Goal: Feedback & Contribution: Leave review/rating

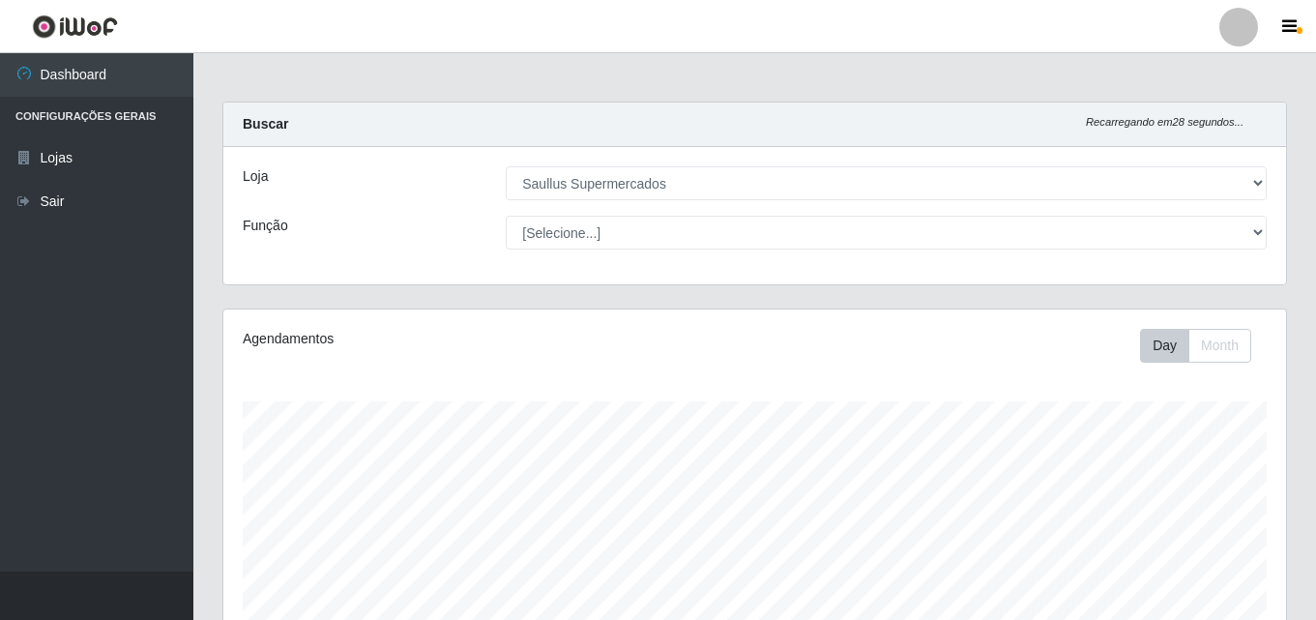
select select "423"
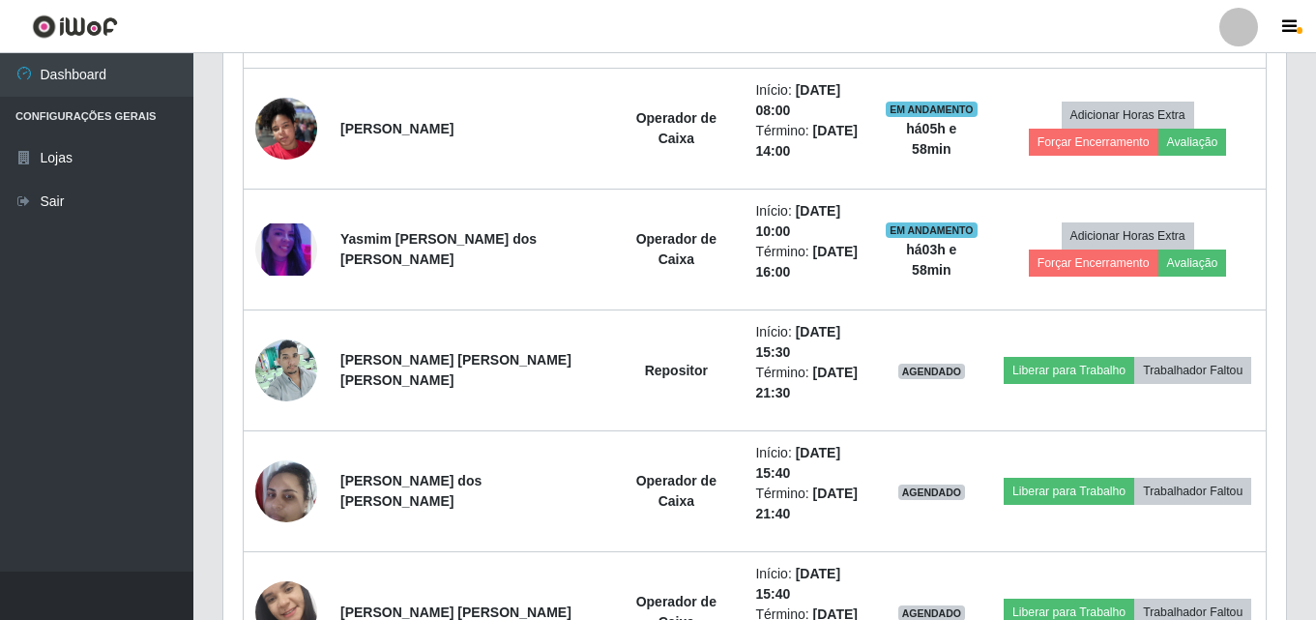
scroll to position [401, 1062]
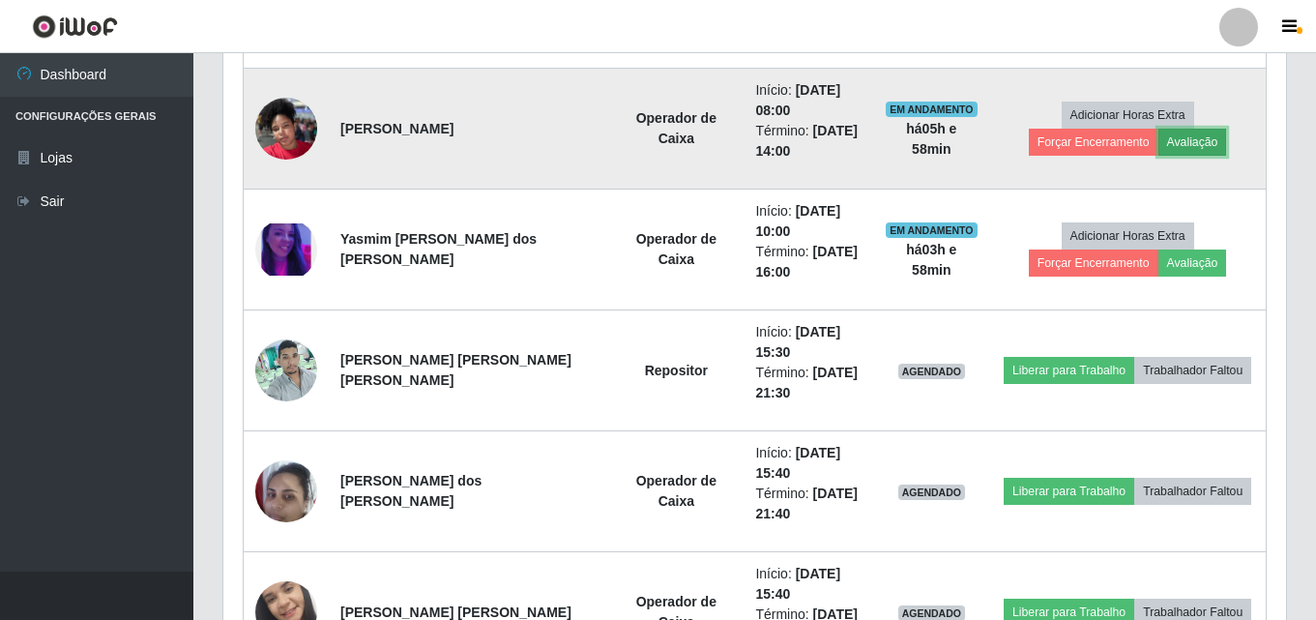
click at [1158, 149] on button "Avaliação" at bounding box center [1192, 142] width 69 height 27
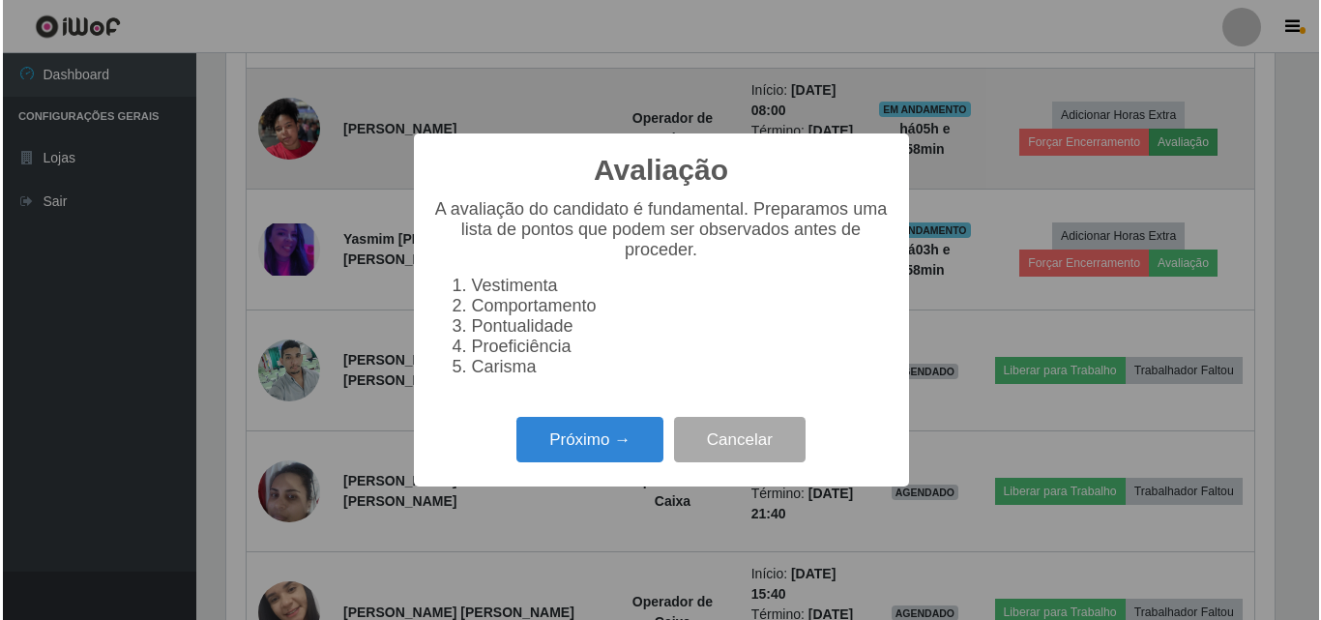
scroll to position [401, 1053]
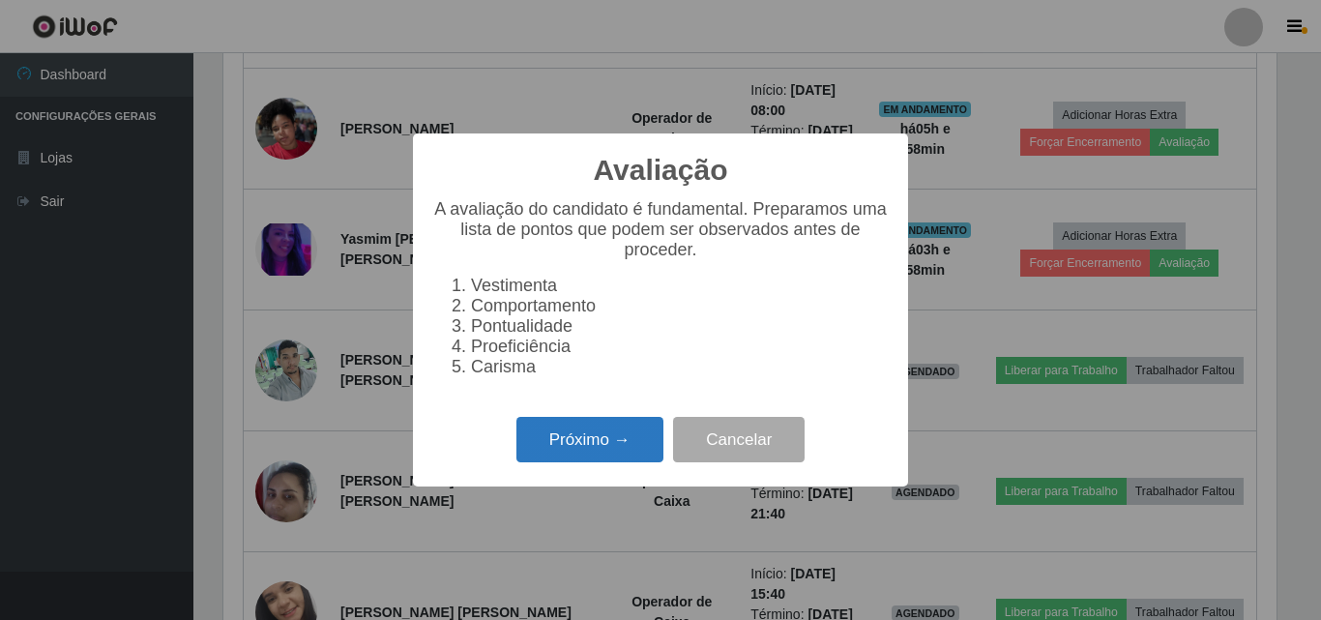
click at [550, 447] on button "Próximo →" at bounding box center [589, 439] width 147 height 45
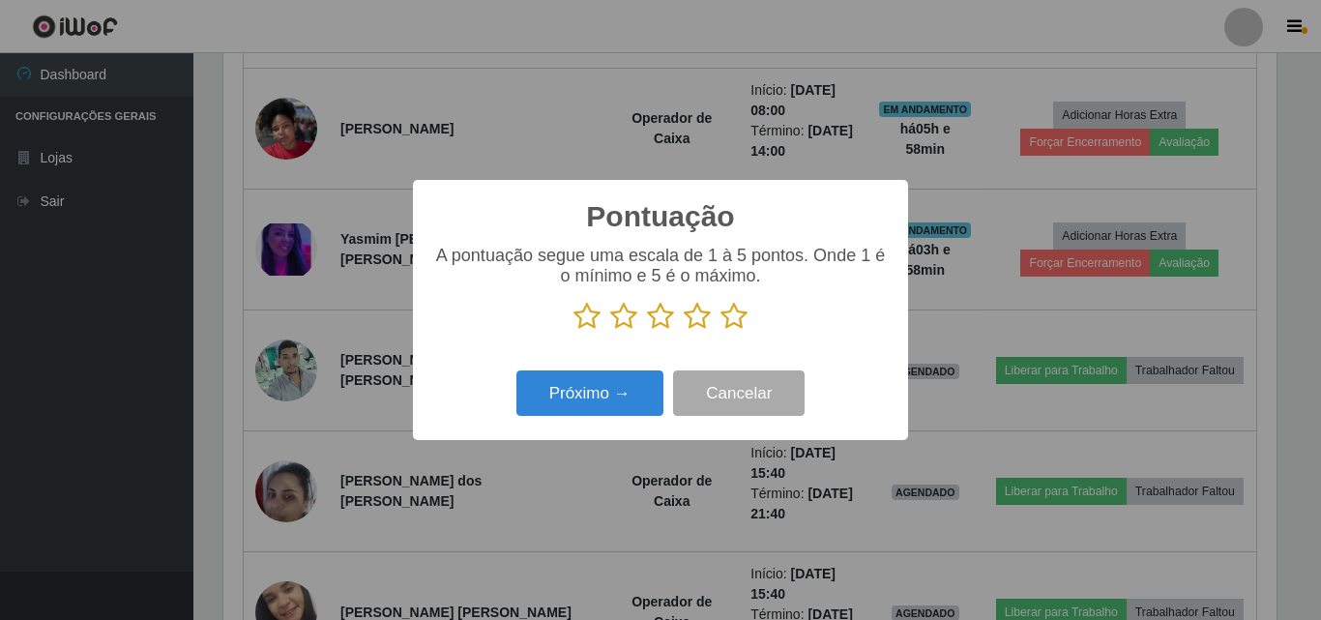
scroll to position [966307, 965656]
click at [734, 324] on icon at bounding box center [733, 316] width 27 height 29
click at [720, 331] on input "radio" at bounding box center [720, 331] width 0 height 0
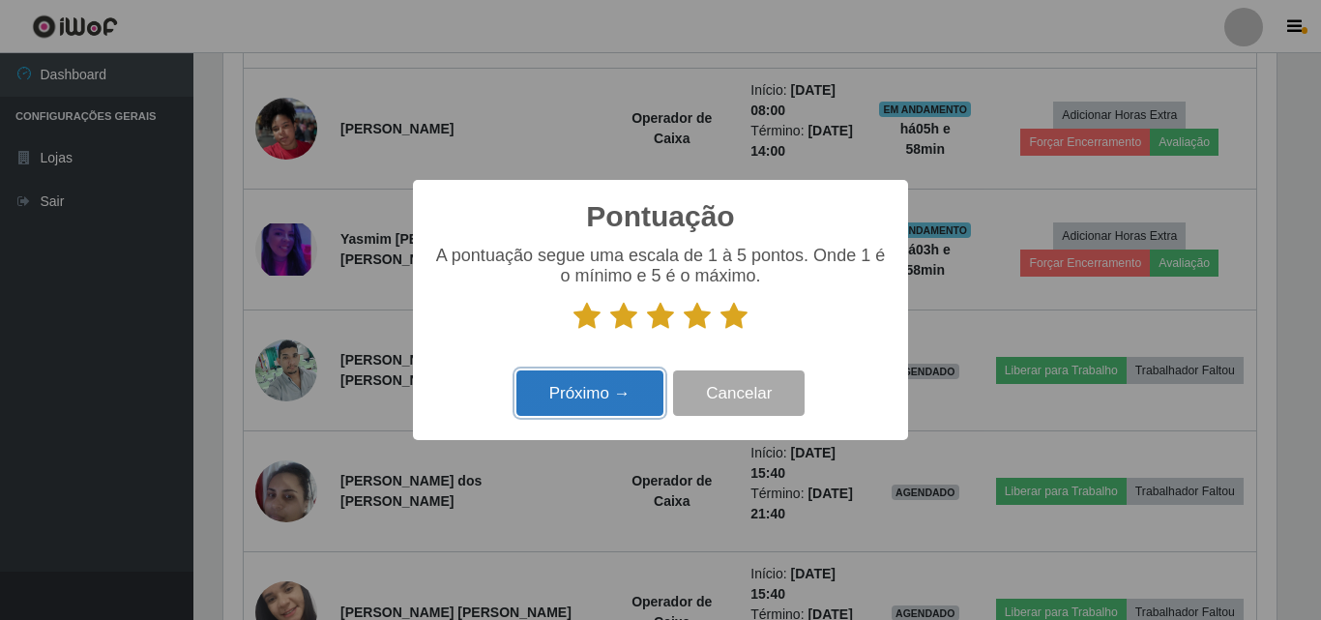
click at [577, 410] on button "Próximo →" at bounding box center [589, 392] width 147 height 45
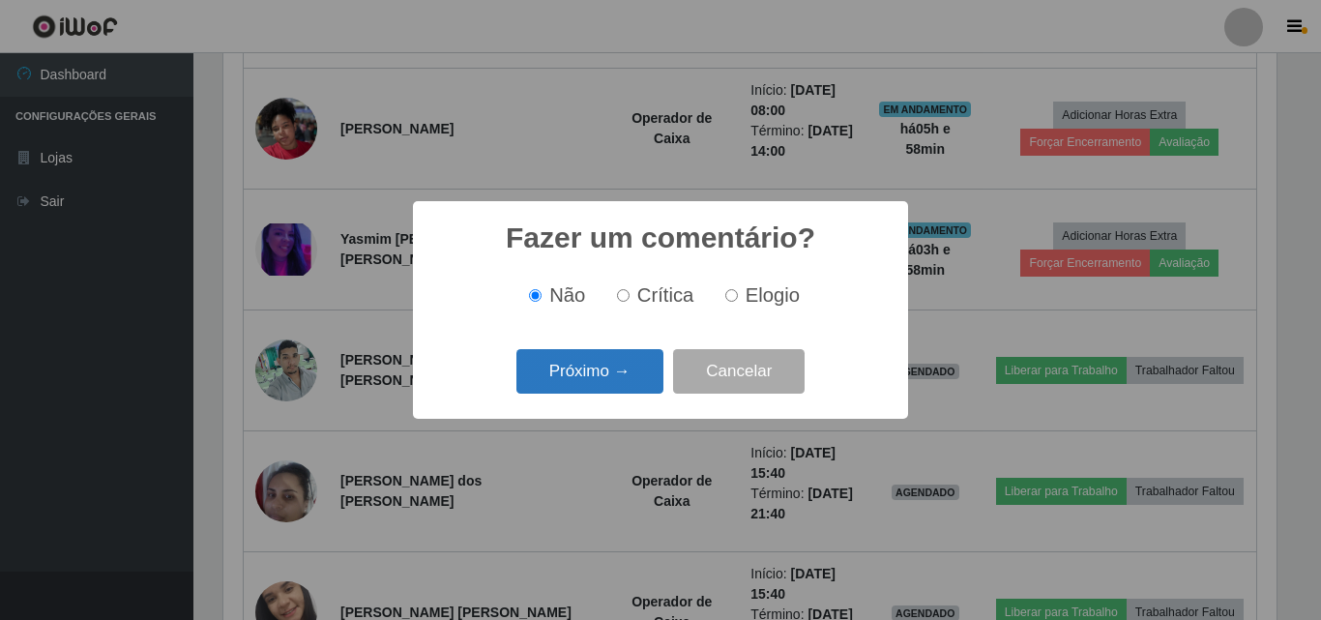
click at [615, 367] on button "Próximo →" at bounding box center [589, 371] width 147 height 45
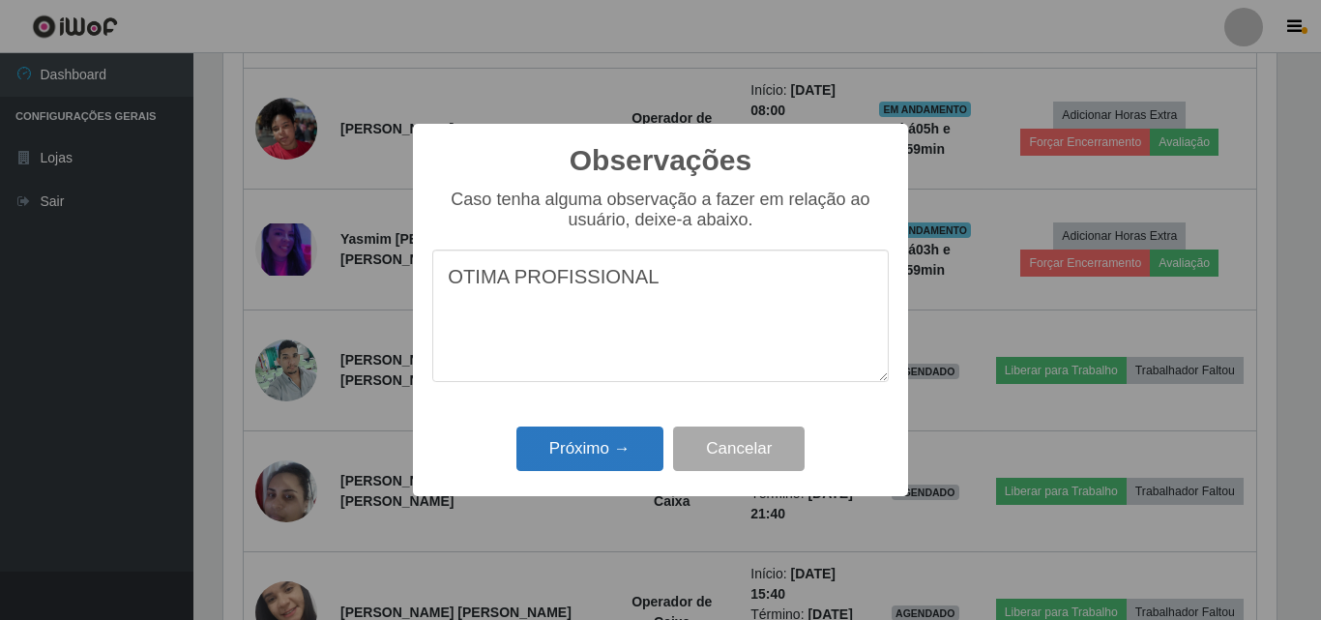
type textarea "OTIMA PROFISSIONAL"
click at [604, 464] on button "Próximo →" at bounding box center [589, 448] width 147 height 45
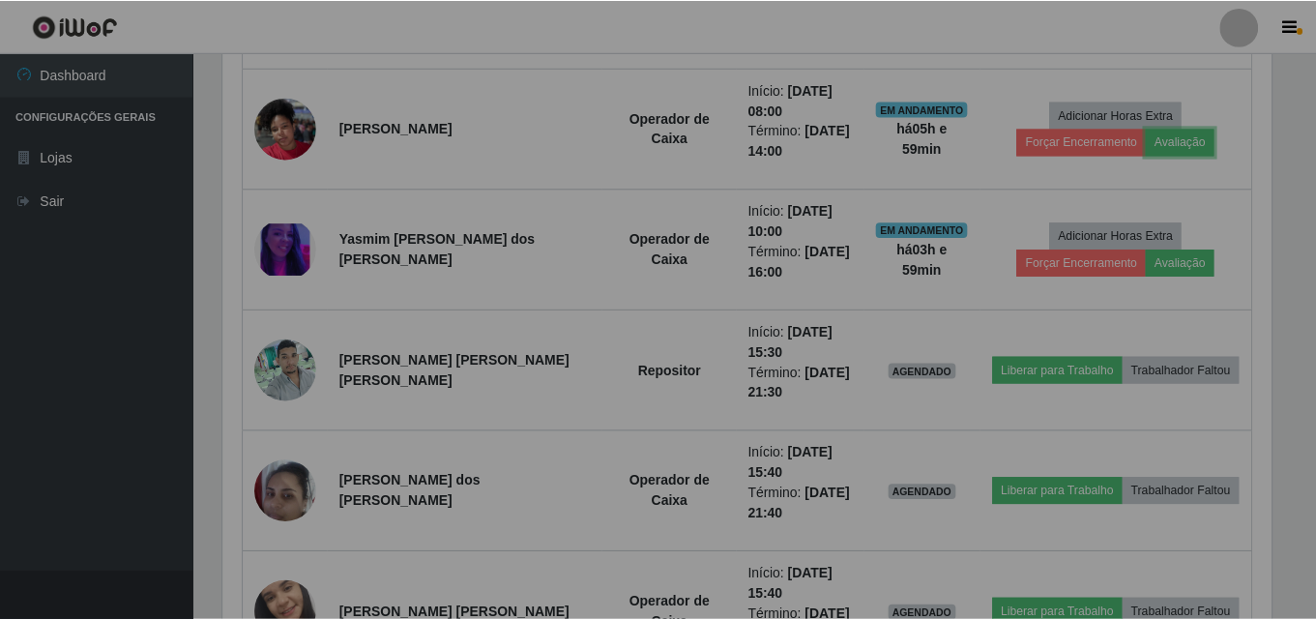
scroll to position [401, 1062]
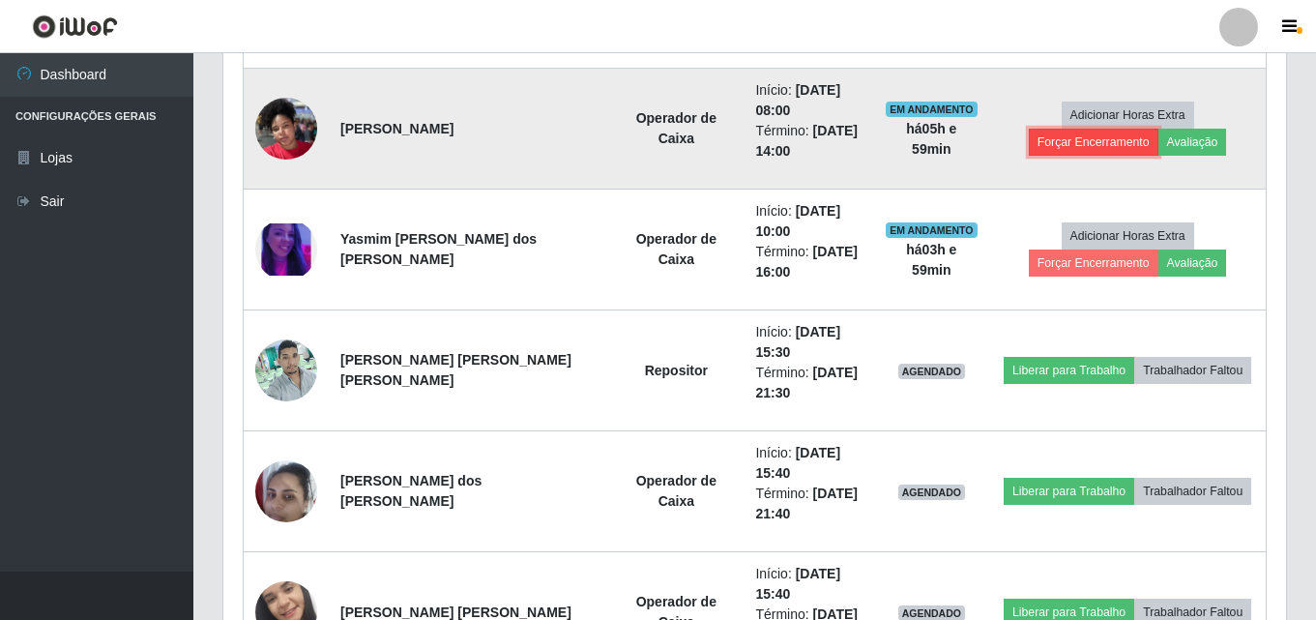
click at [1158, 129] on button "Forçar Encerramento" at bounding box center [1094, 142] width 130 height 27
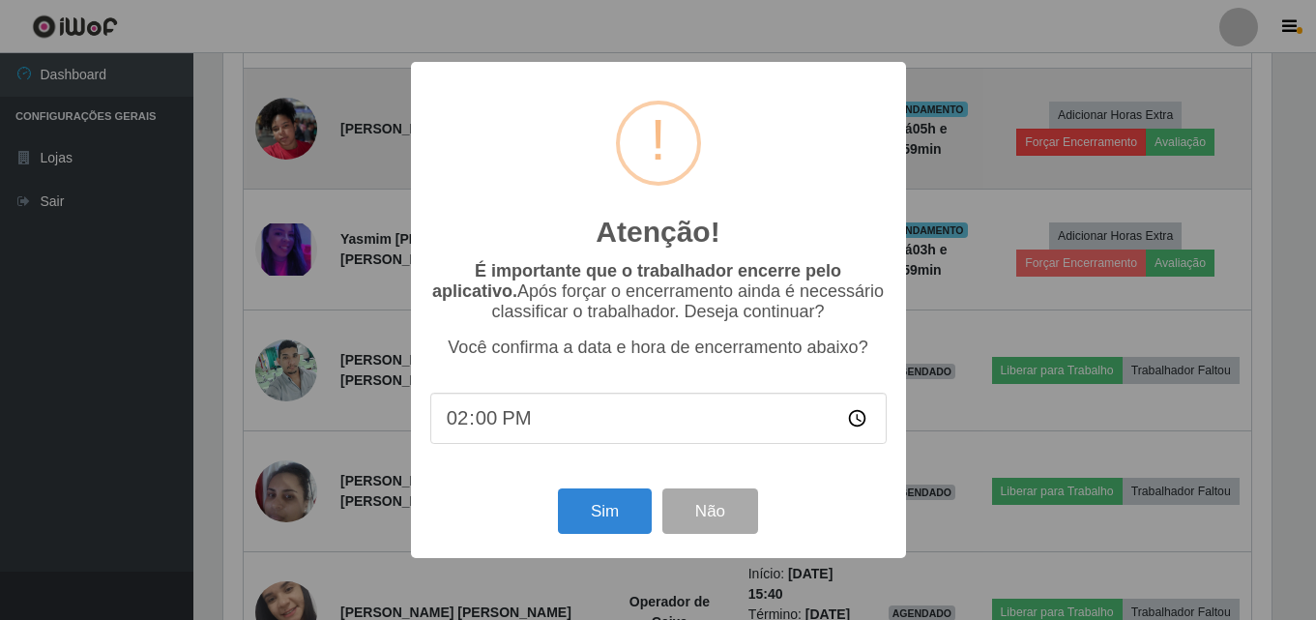
scroll to position [401, 1053]
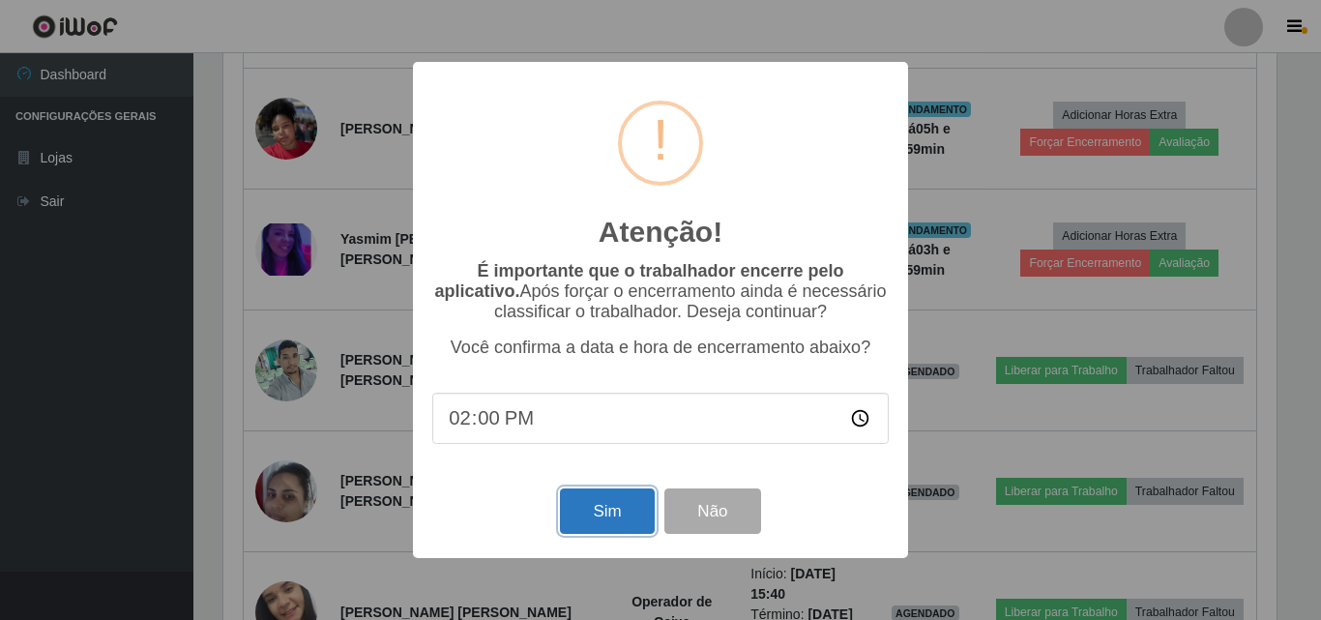
click at [586, 515] on button "Sim" at bounding box center [607, 510] width 94 height 45
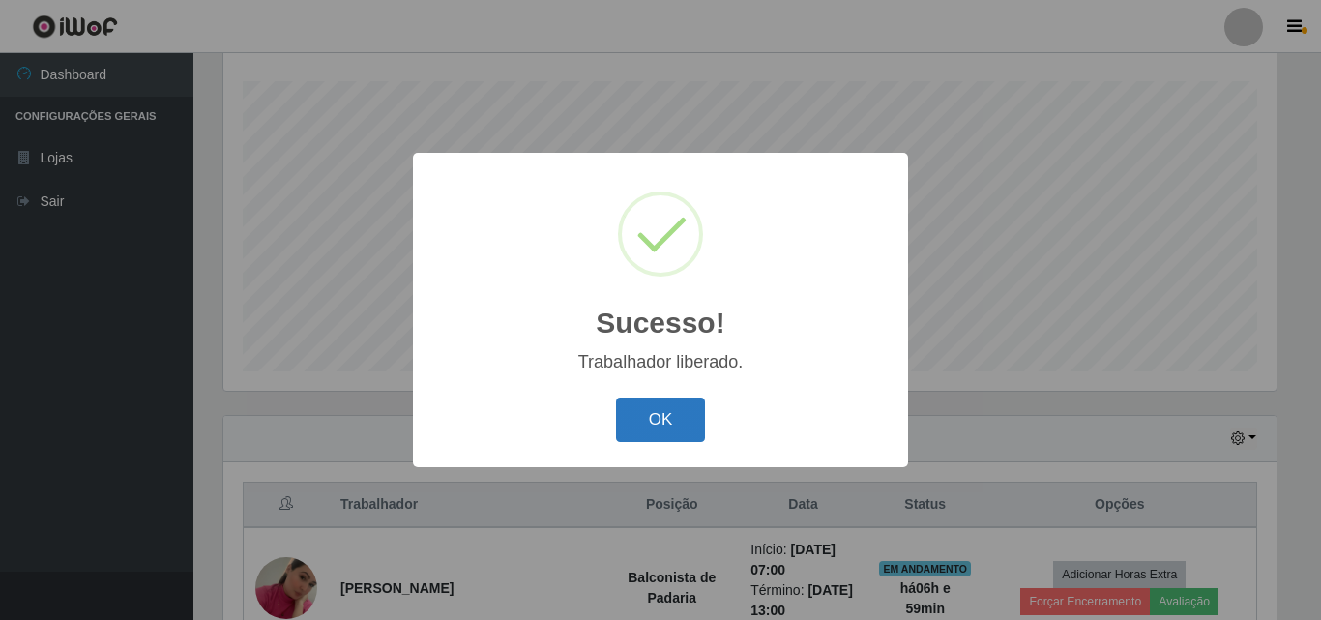
click at [667, 423] on button "OK" at bounding box center [661, 419] width 90 height 45
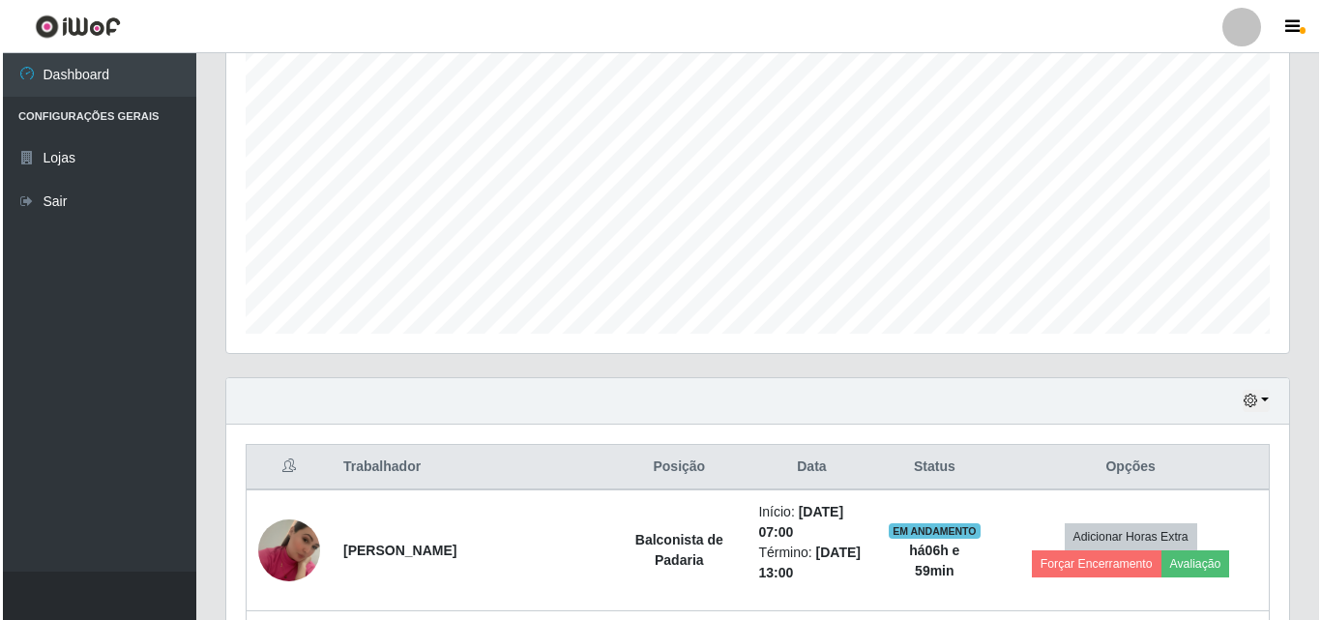
scroll to position [417, 0]
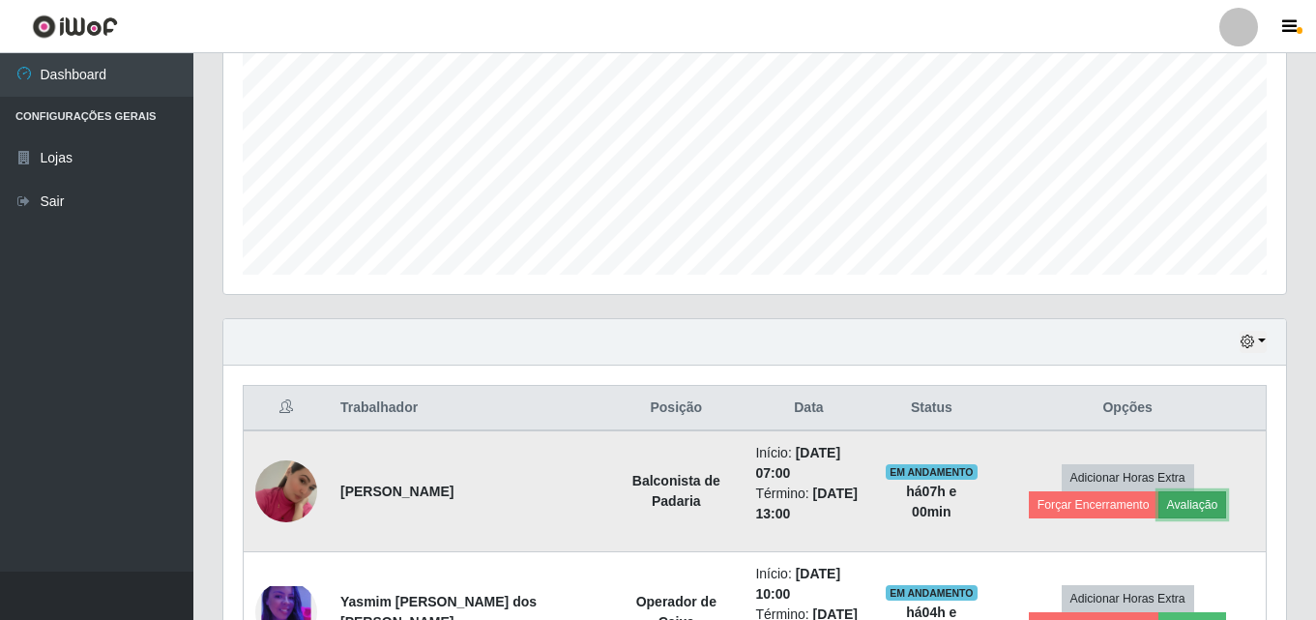
click at [1158, 511] on button "Avaliação" at bounding box center [1192, 504] width 69 height 27
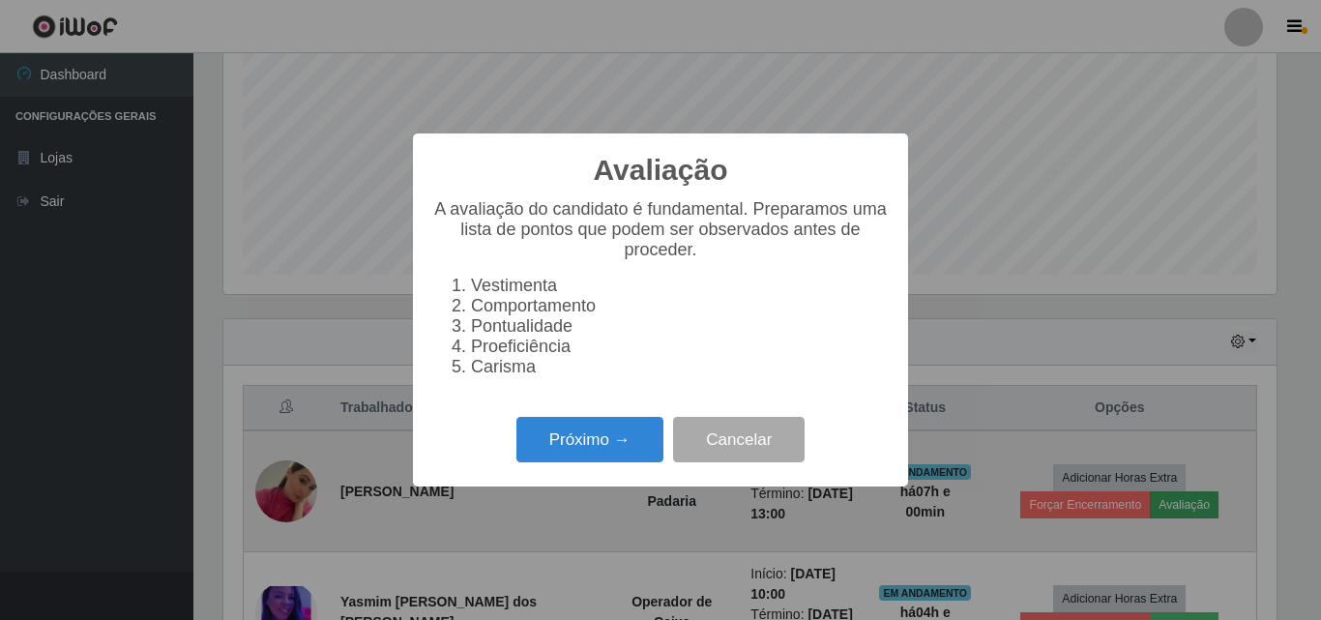
scroll to position [401, 1053]
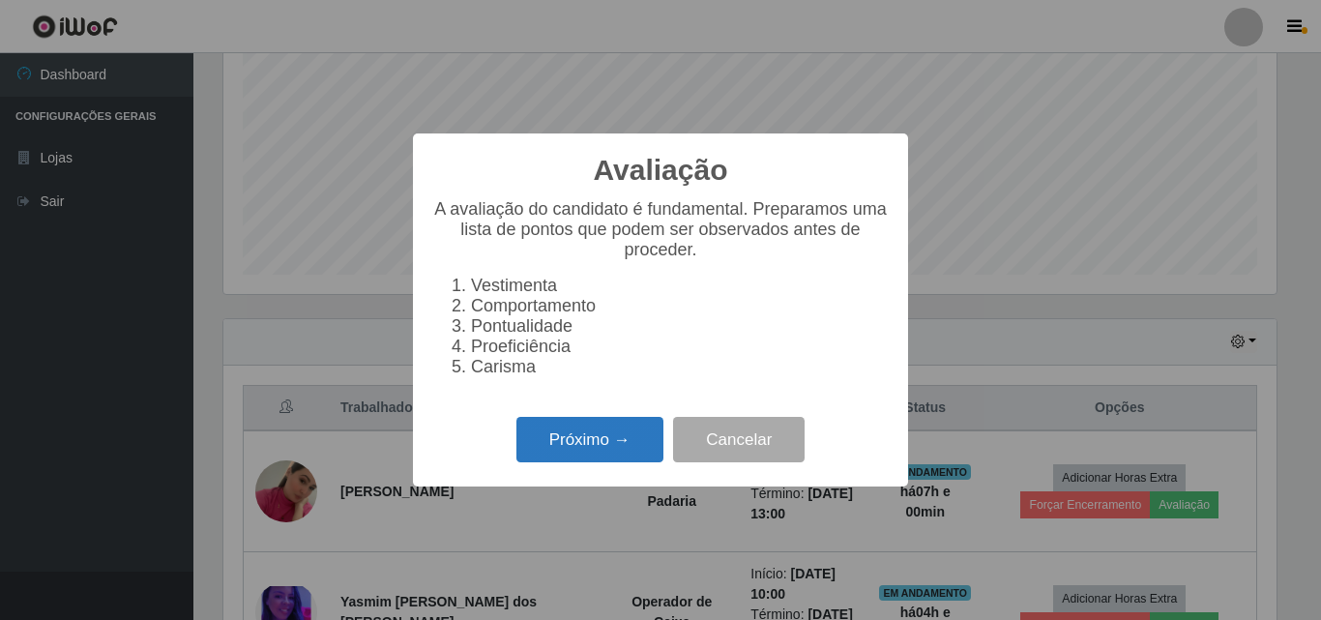
click at [577, 429] on button "Próximo →" at bounding box center [589, 439] width 147 height 45
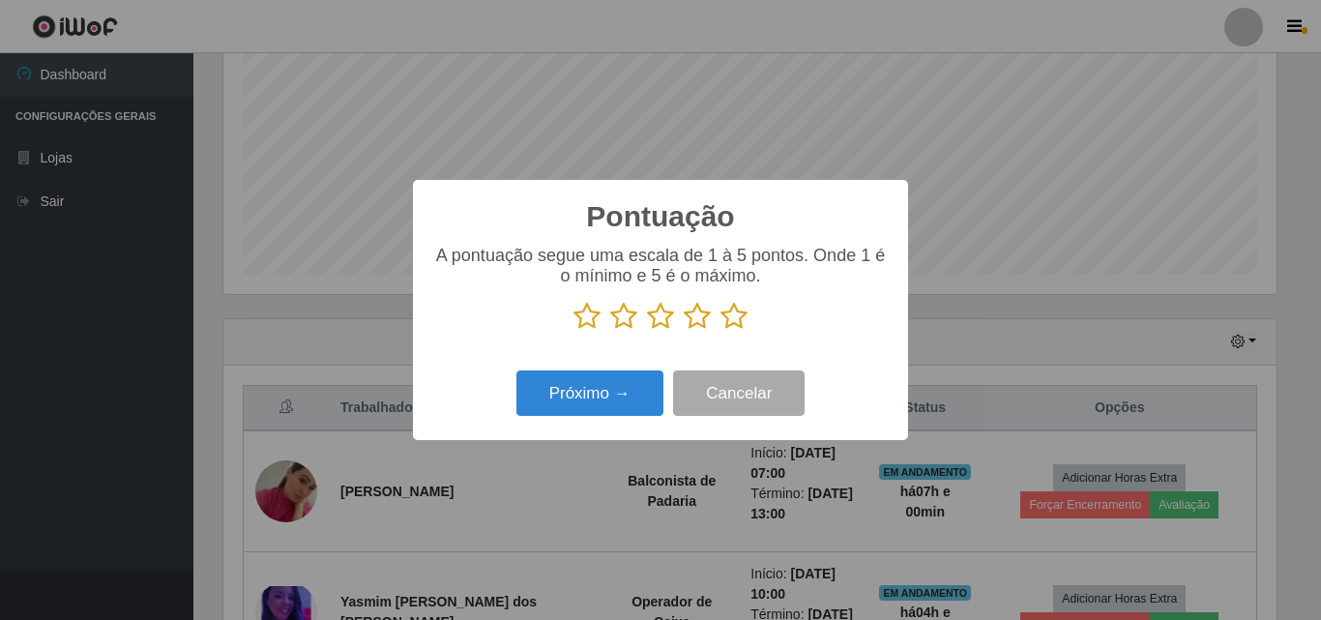
click at [726, 317] on icon at bounding box center [733, 316] width 27 height 29
click at [720, 331] on input "radio" at bounding box center [720, 331] width 0 height 0
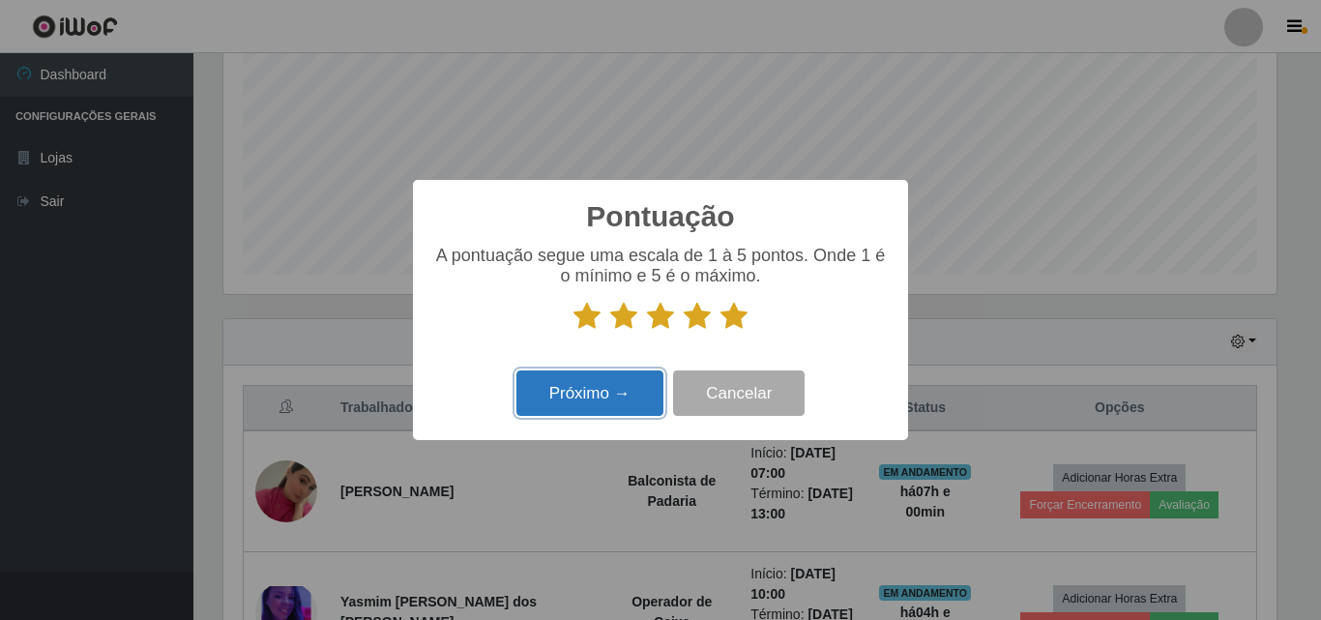
click at [630, 394] on button "Próximo →" at bounding box center [589, 392] width 147 height 45
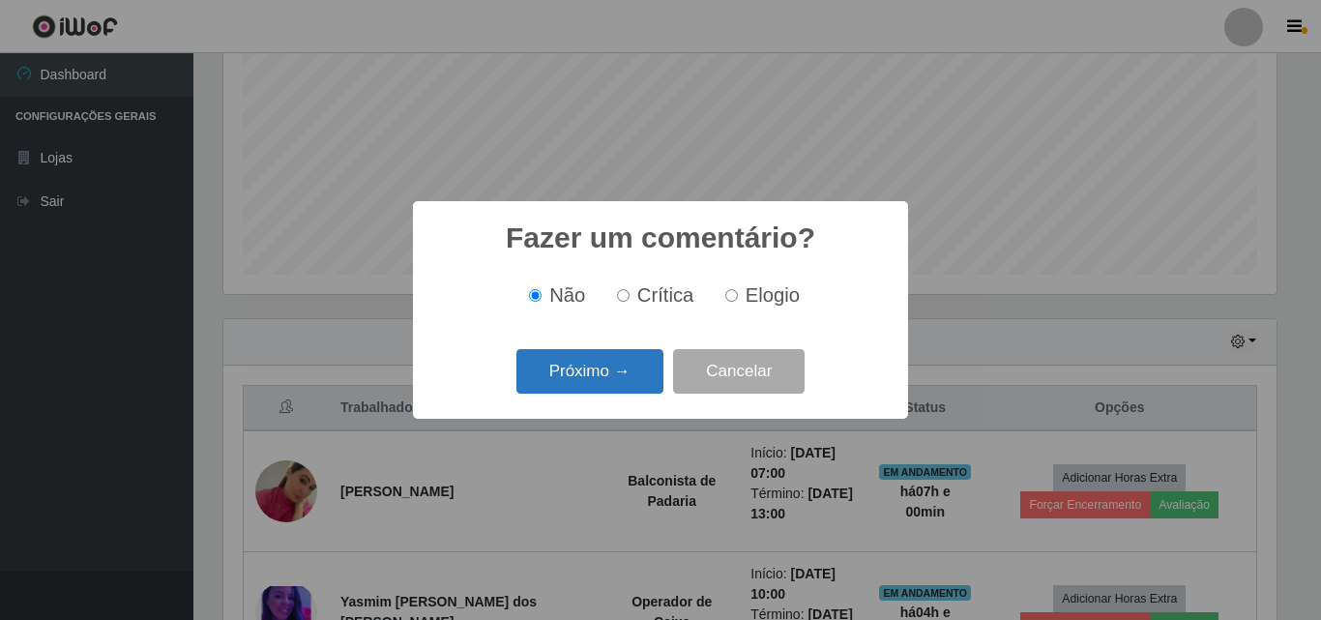
click at [630, 378] on button "Próximo →" at bounding box center [589, 371] width 147 height 45
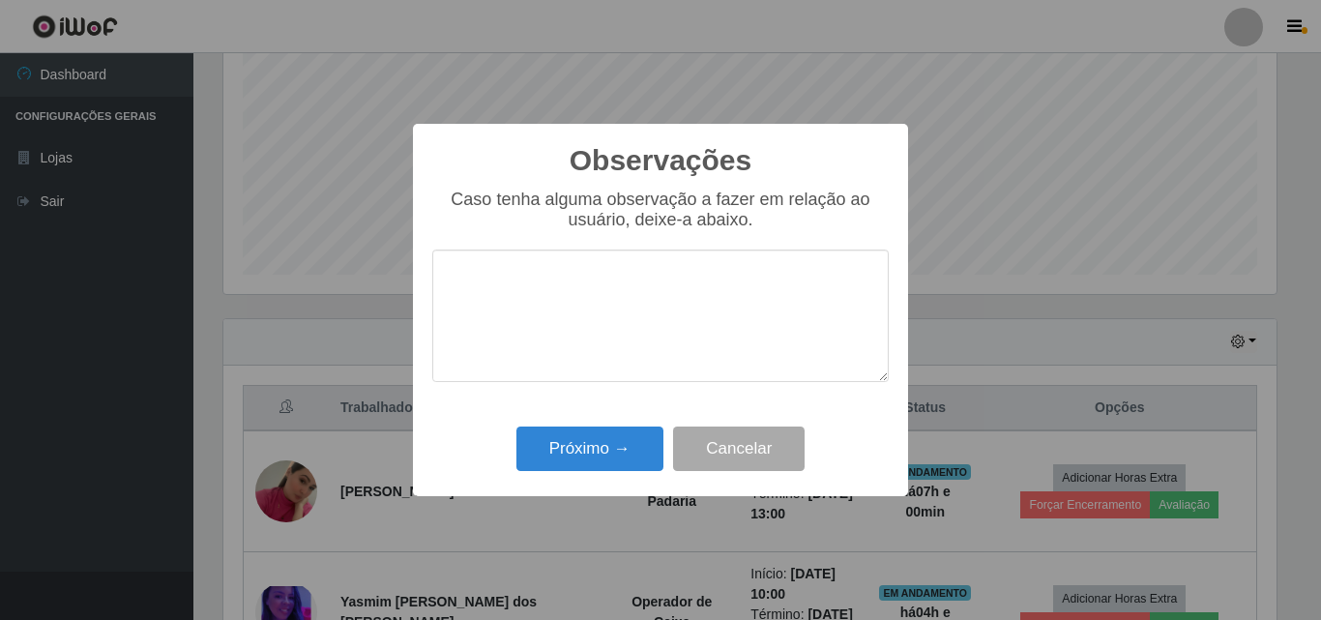
type textarea "o"
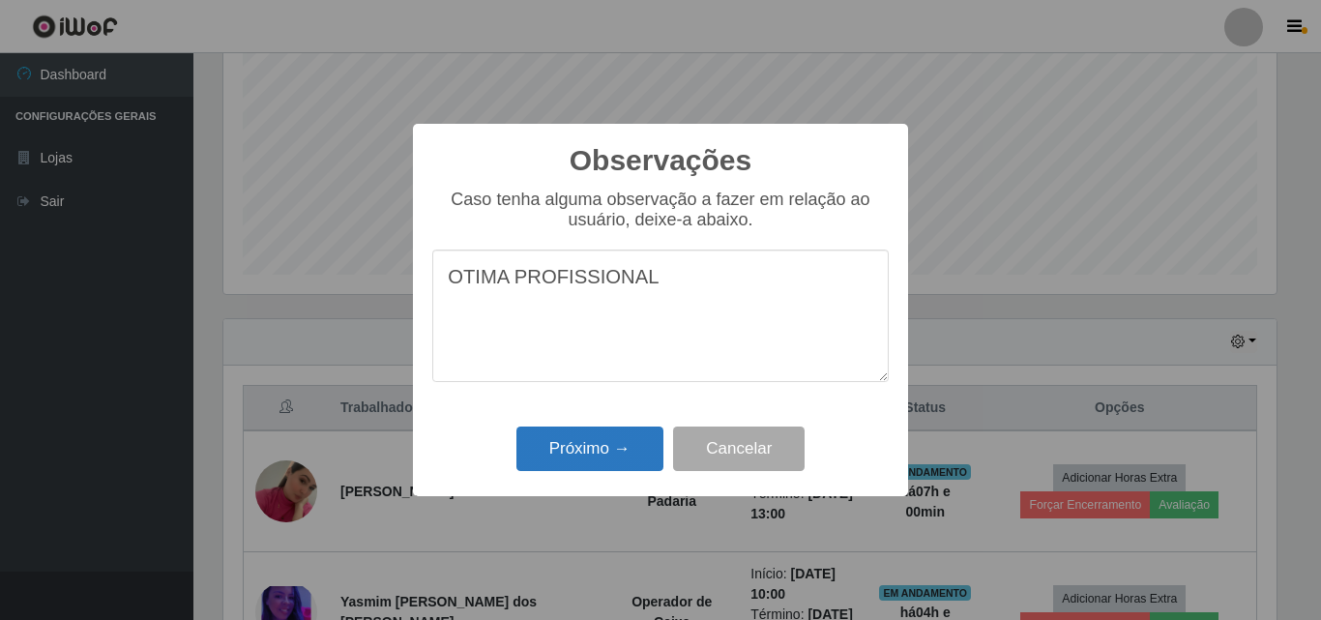
type textarea "OTIMA PROFISSIONAL"
click at [624, 442] on button "Próximo →" at bounding box center [589, 448] width 147 height 45
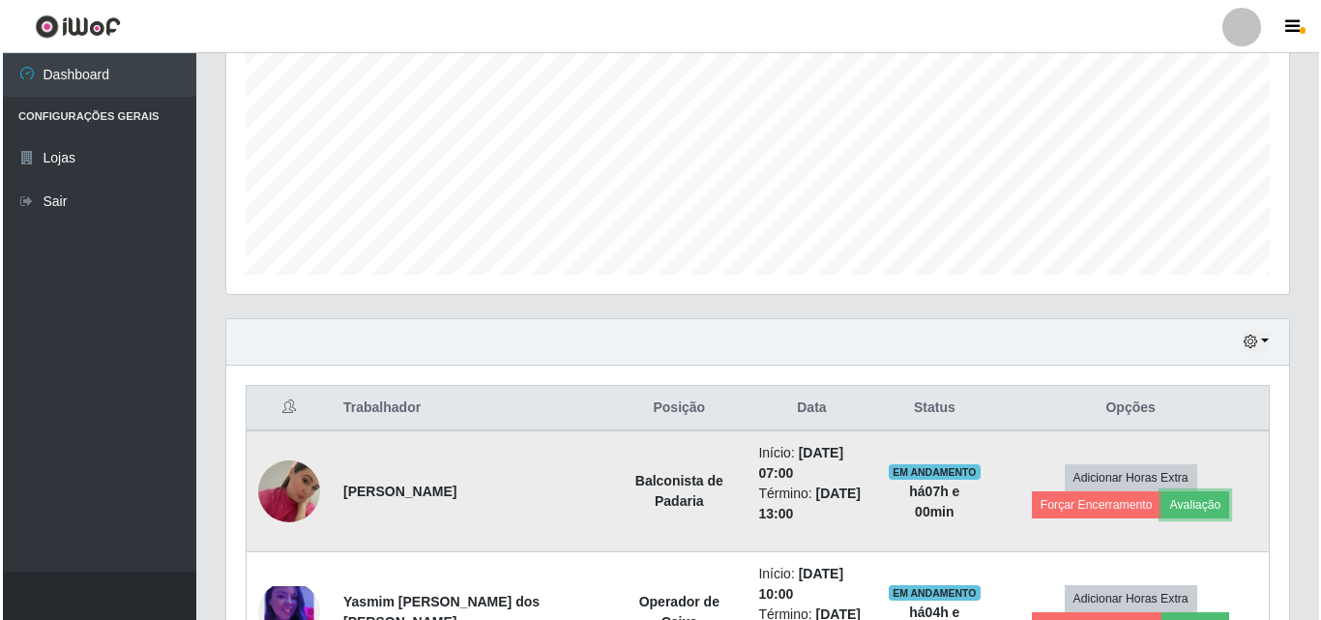
scroll to position [401, 1062]
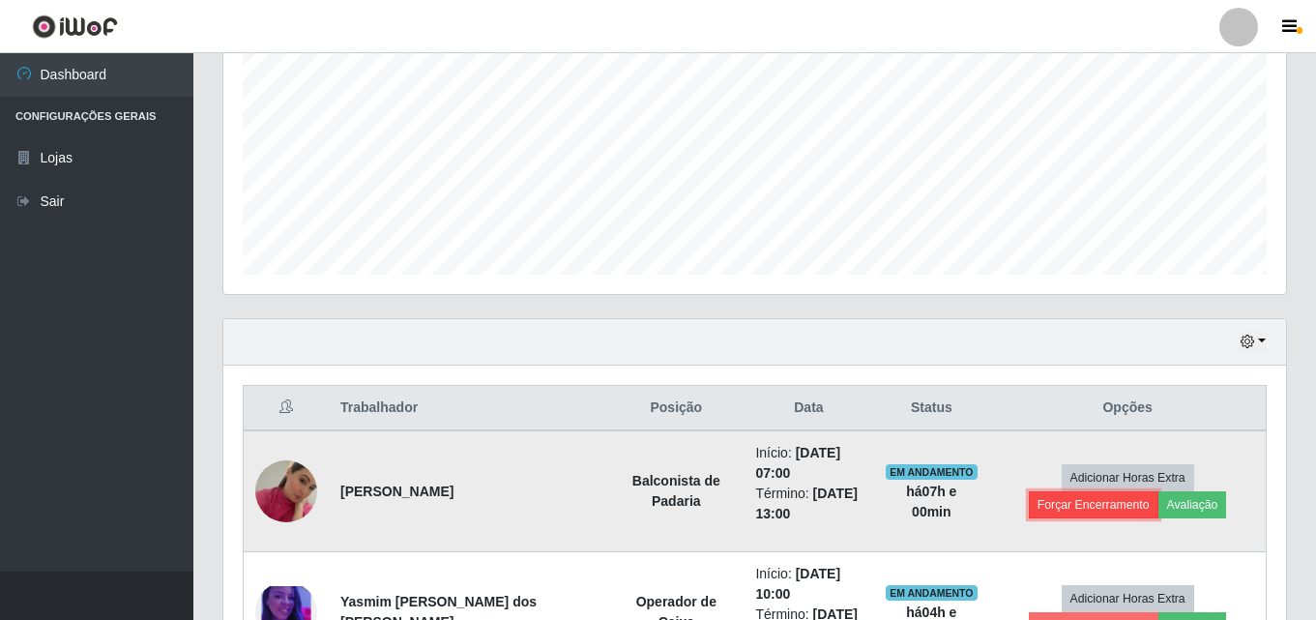
click at [1158, 491] on button "Forçar Encerramento" at bounding box center [1094, 504] width 130 height 27
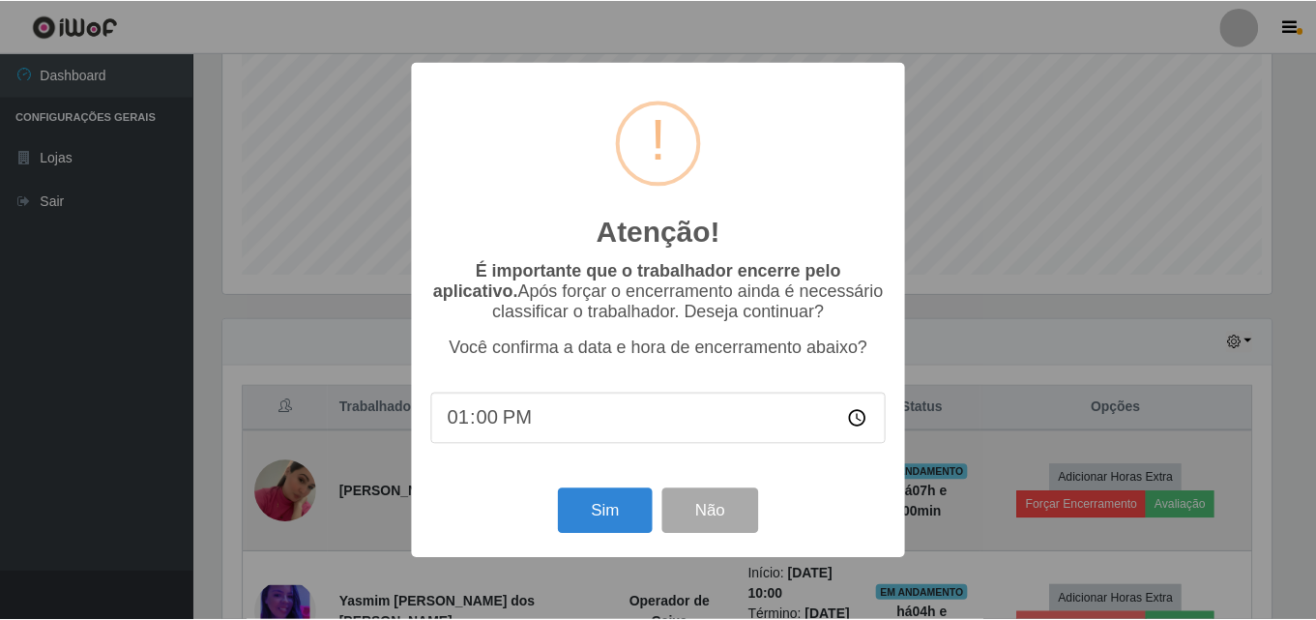
scroll to position [401, 1053]
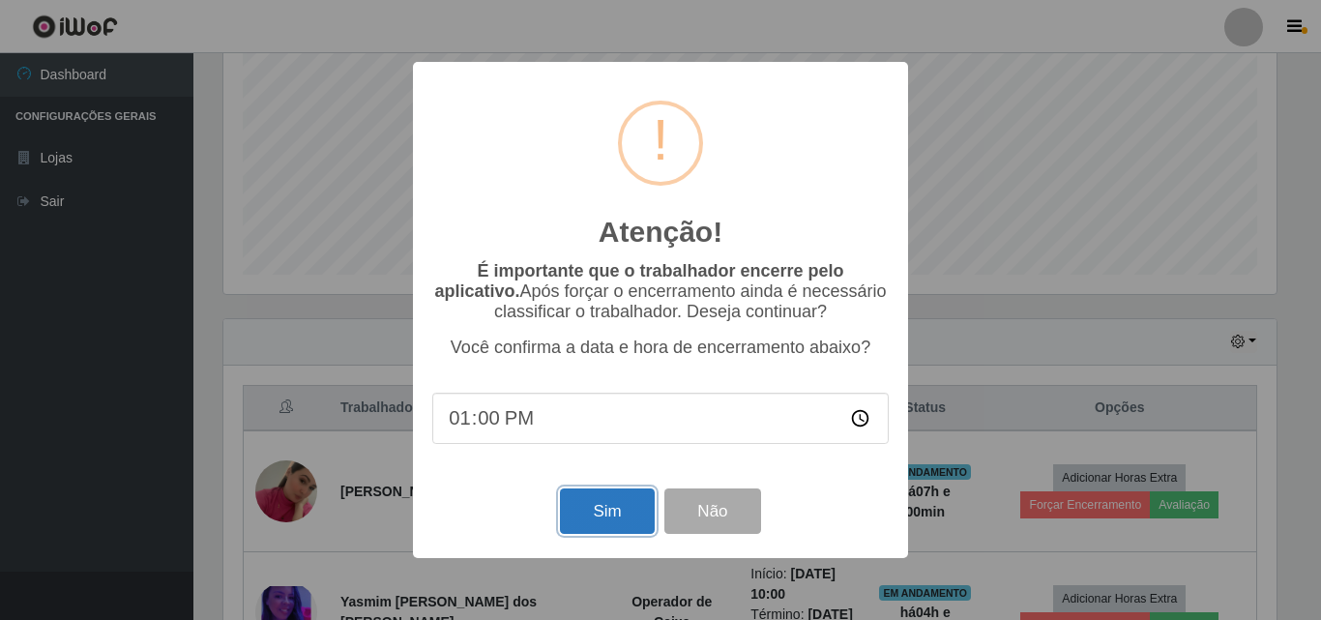
click at [579, 512] on button "Sim" at bounding box center [607, 510] width 94 height 45
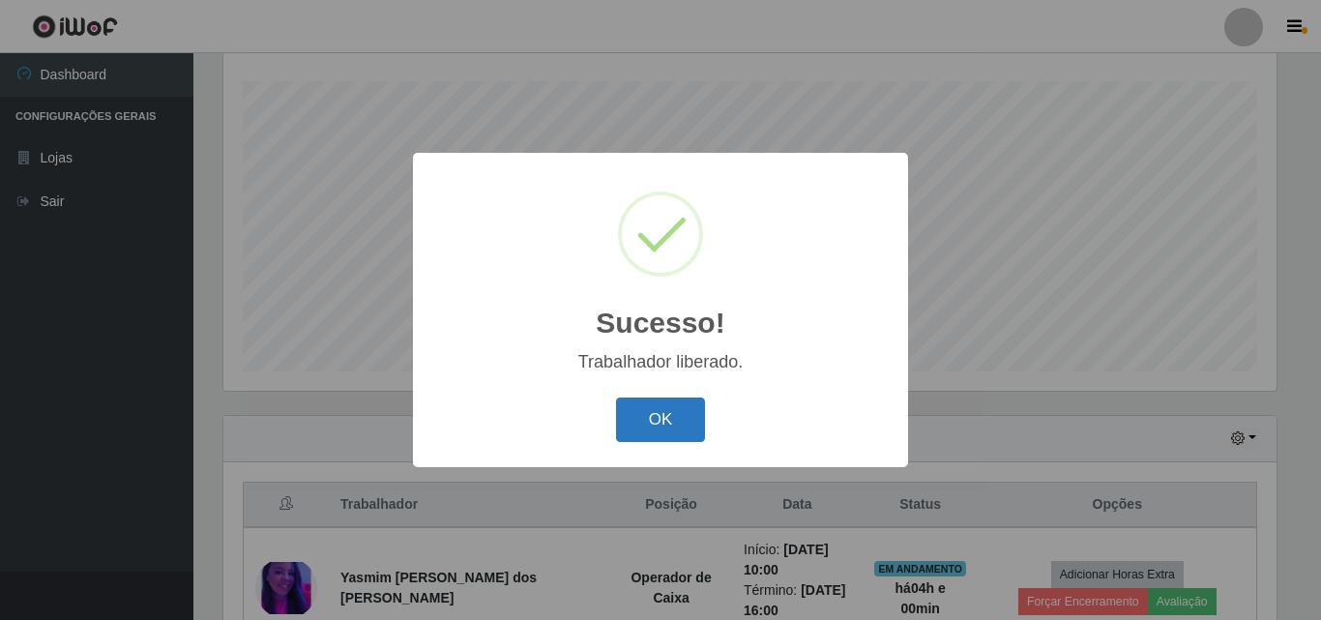
click at [640, 413] on button "OK" at bounding box center [661, 419] width 90 height 45
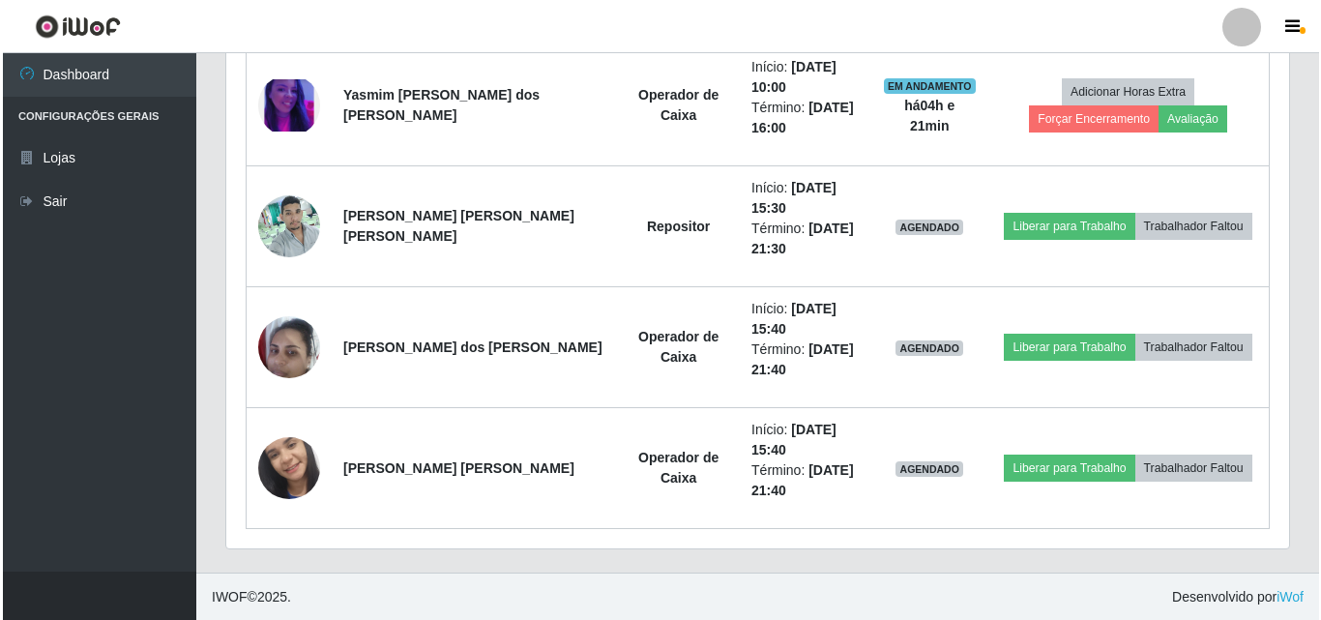
scroll to position [803, 0]
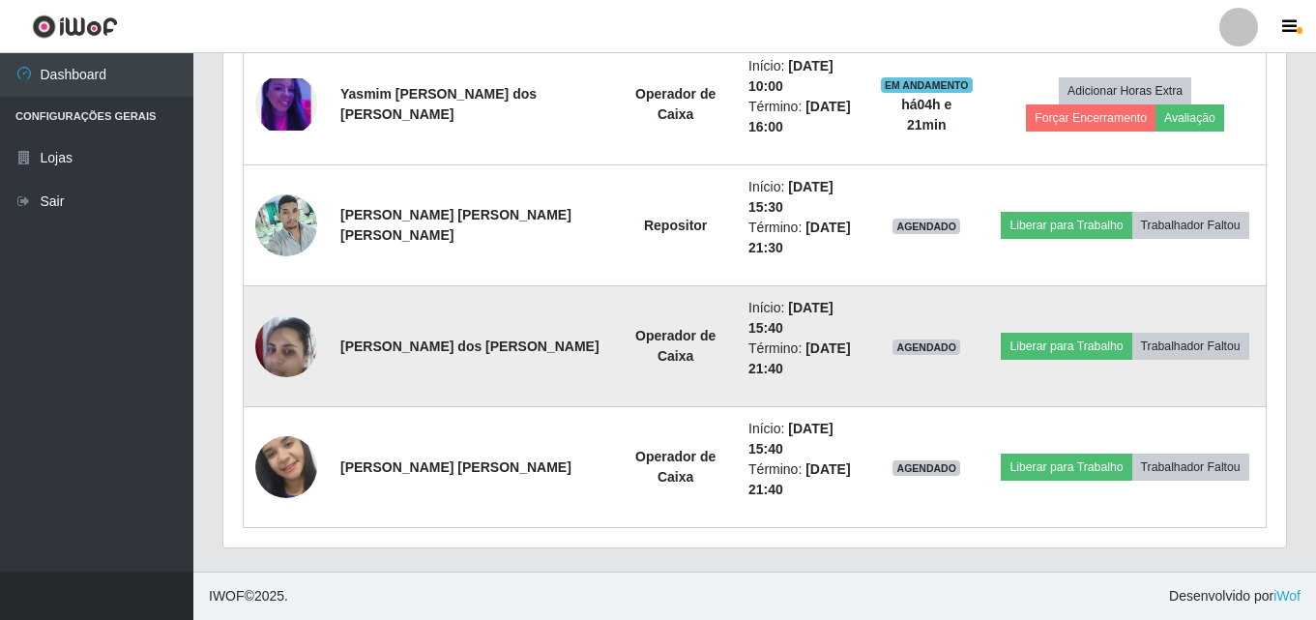
click at [296, 330] on img at bounding box center [286, 346] width 62 height 82
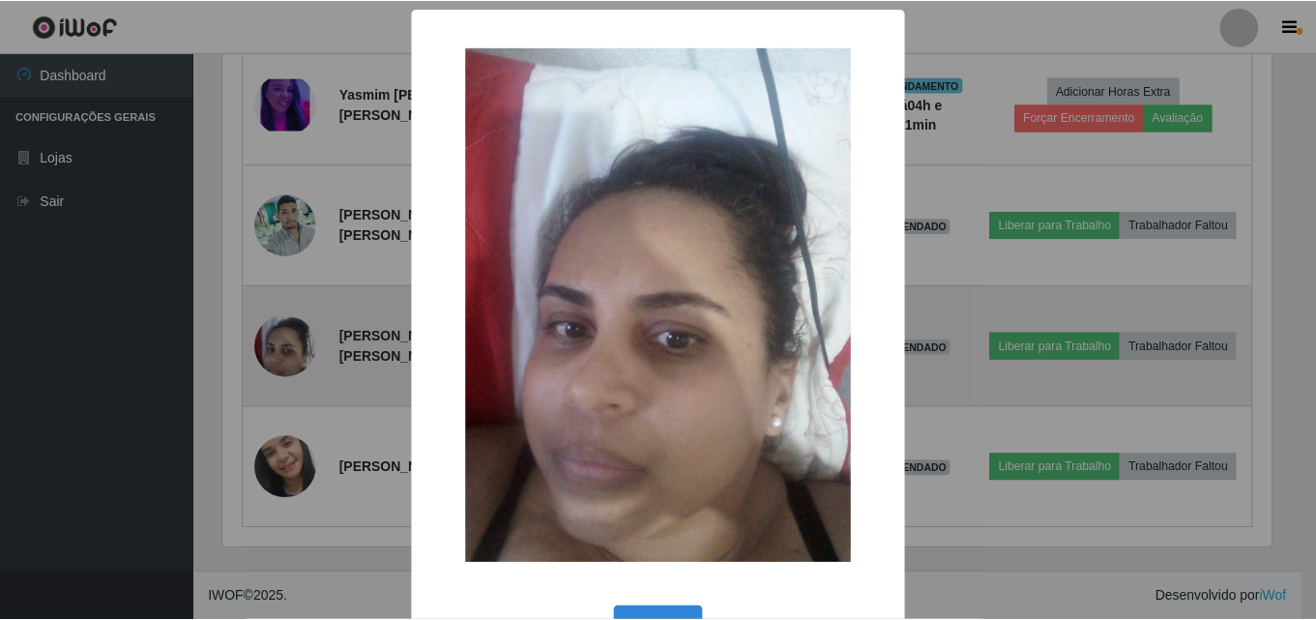
scroll to position [401, 1053]
click at [296, 330] on div "× OK Cancel" at bounding box center [660, 310] width 1321 height 620
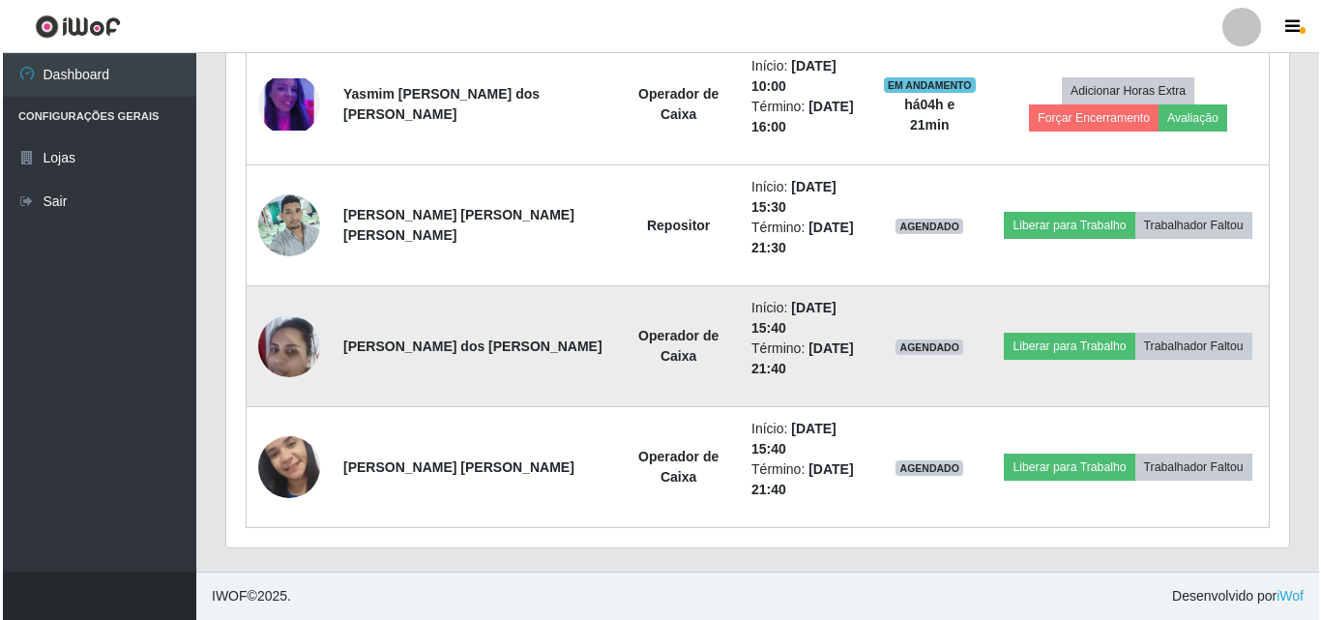
scroll to position [401, 1062]
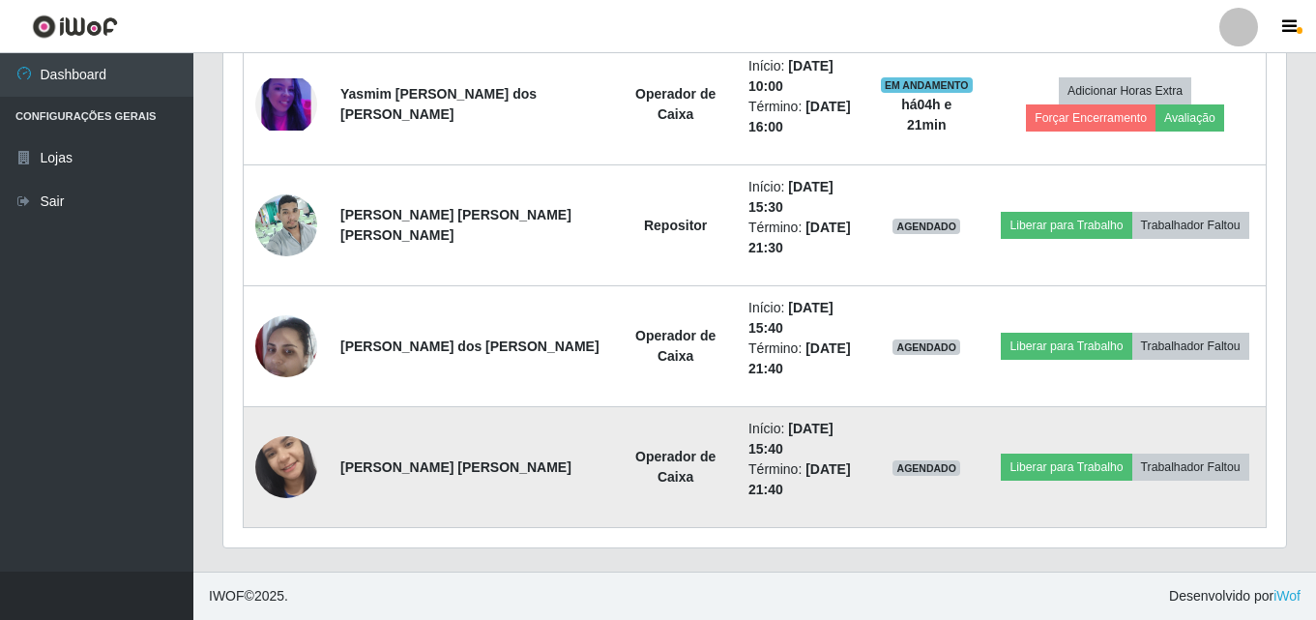
click at [299, 469] on img at bounding box center [286, 466] width 62 height 137
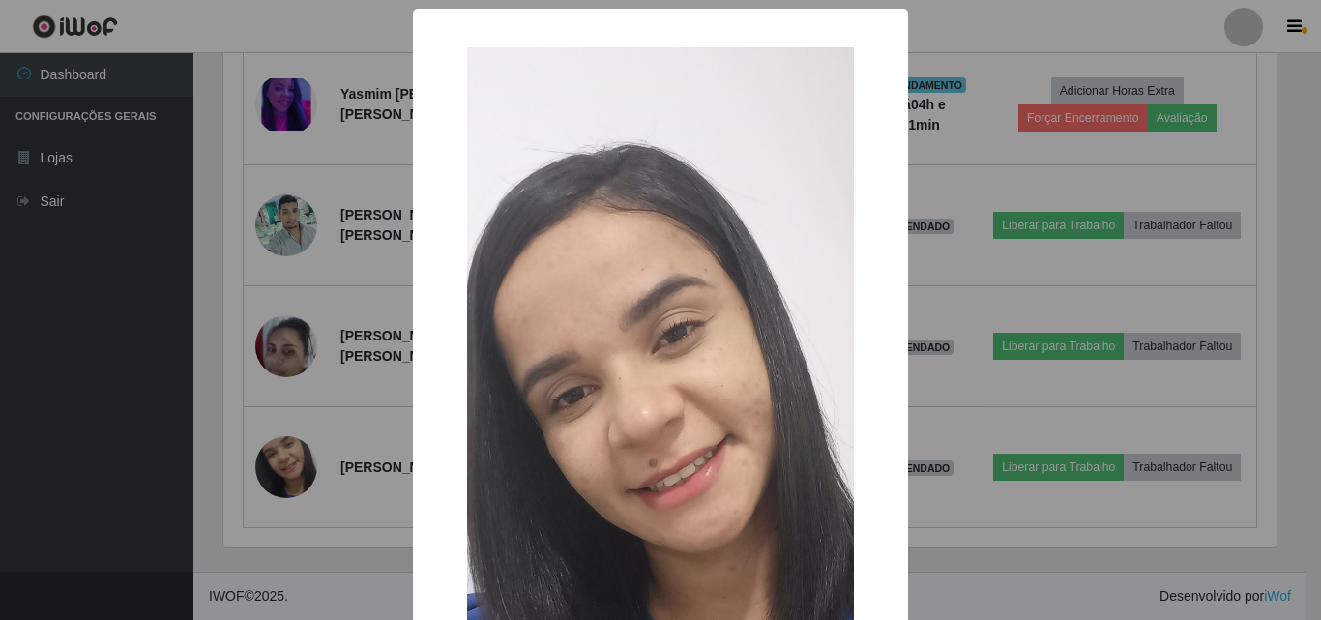
click at [296, 468] on div "× OK Cancel" at bounding box center [660, 310] width 1321 height 620
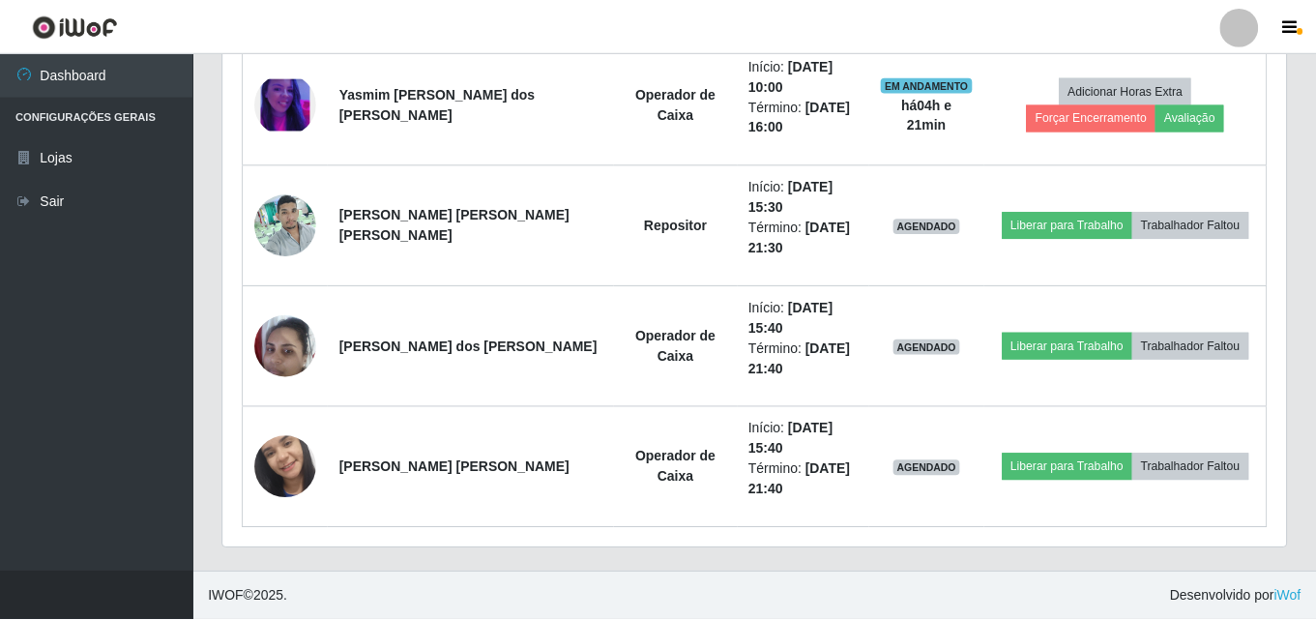
scroll to position [401, 1062]
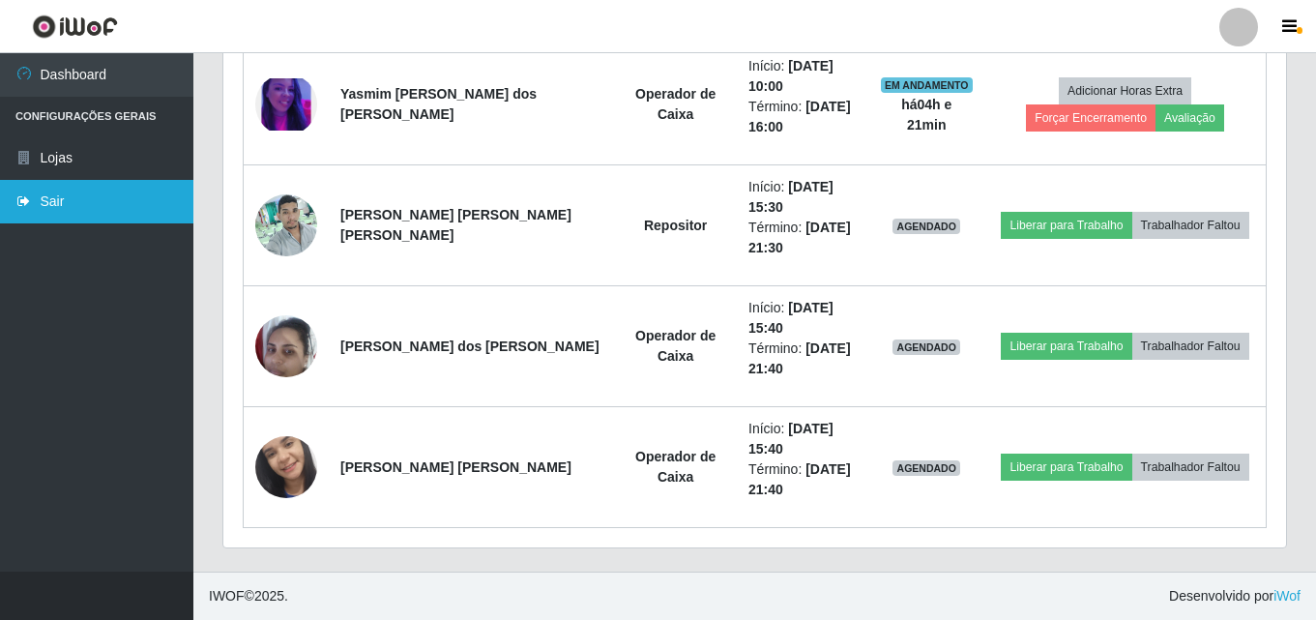
click at [72, 187] on link "Sair" at bounding box center [96, 202] width 193 height 44
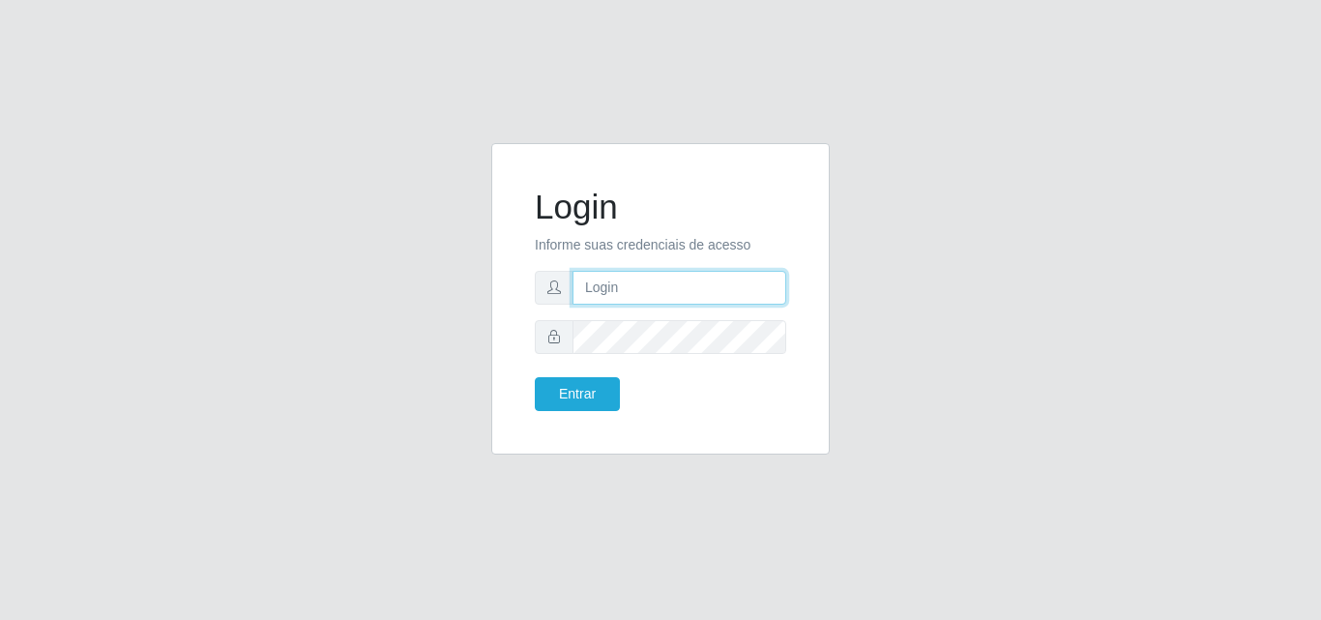
click at [635, 281] on input "text" at bounding box center [679, 288] width 214 height 34
type input "[PERSON_NAME]@saullus"
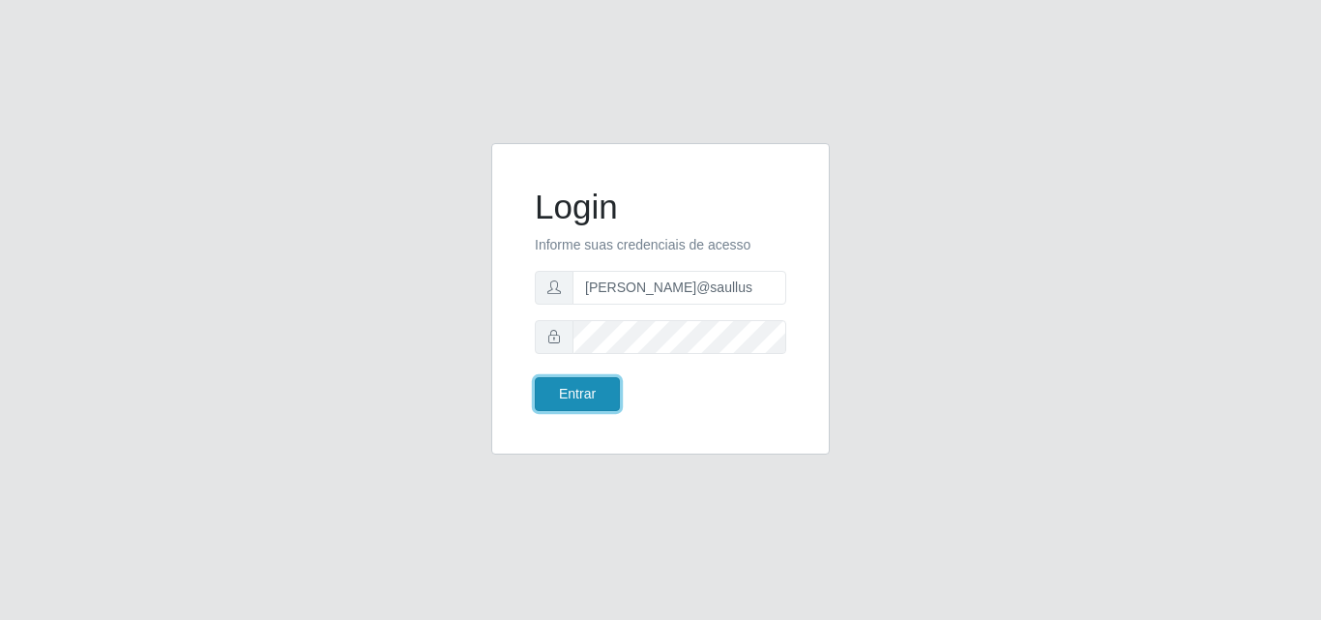
click at [570, 407] on button "Entrar" at bounding box center [577, 394] width 85 height 34
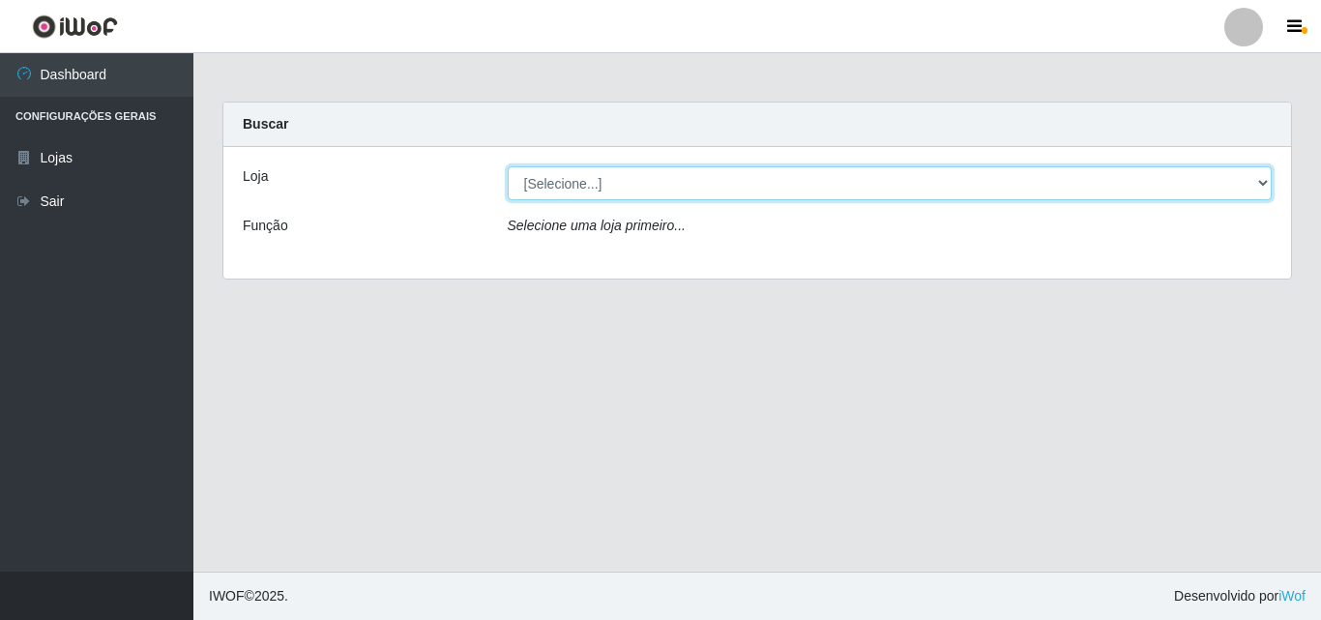
click at [1263, 182] on select "[Selecione...] Saullus Supermercados" at bounding box center [890, 183] width 765 height 34
select select "423"
click at [508, 166] on select "[Selecione...] Saullus Supermercados" at bounding box center [890, 183] width 765 height 34
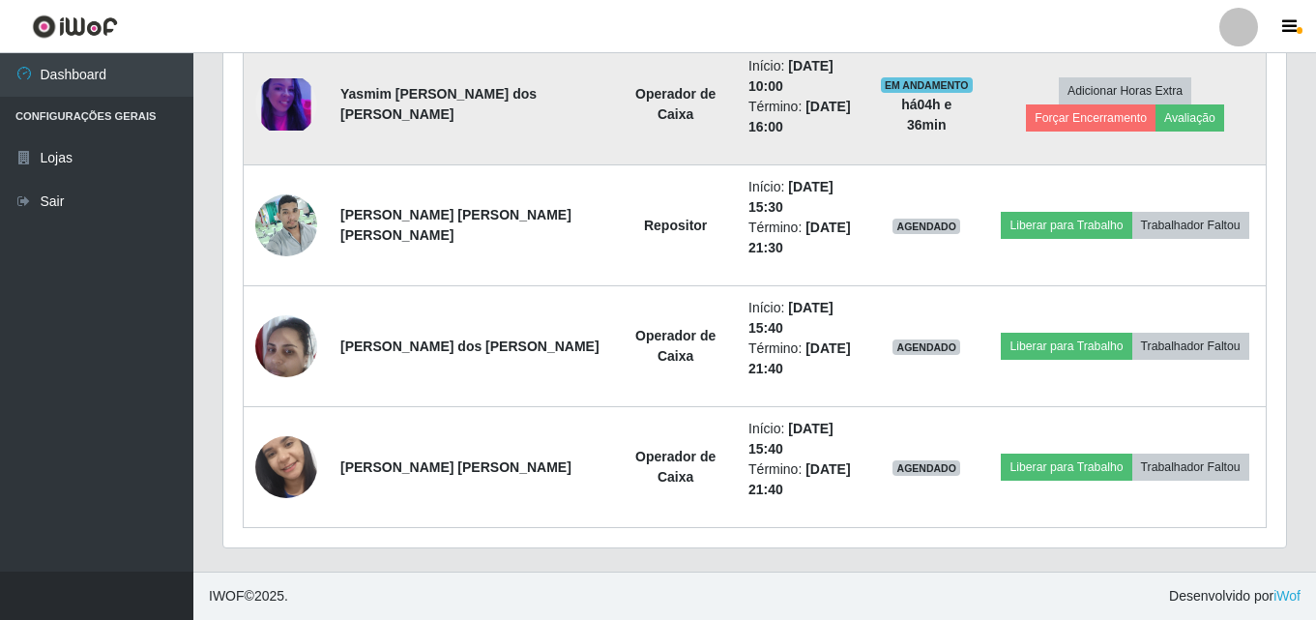
scroll to position [610, 0]
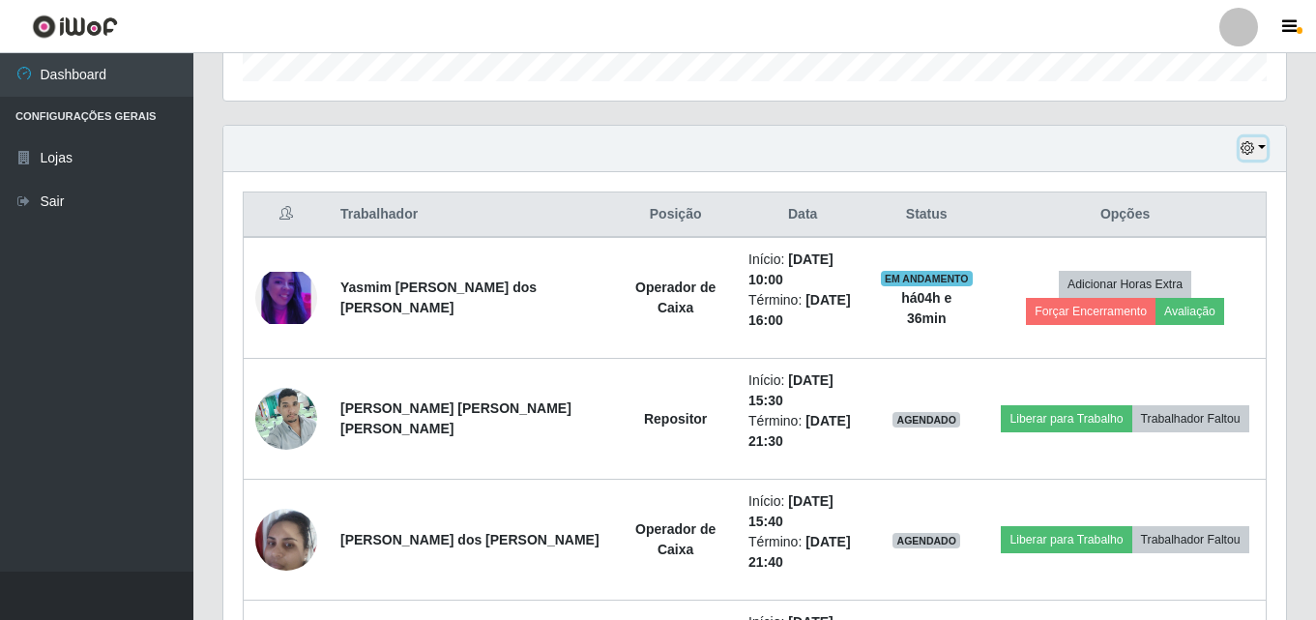
click at [1258, 147] on button "button" at bounding box center [1252, 148] width 27 height 22
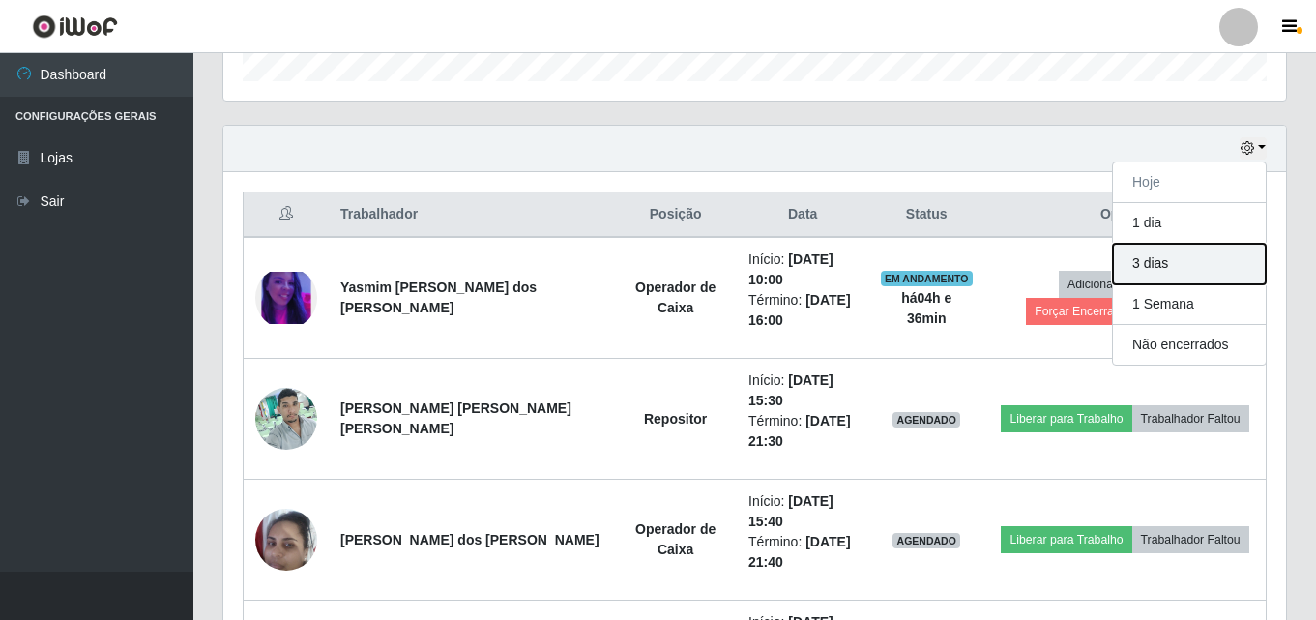
click at [1178, 269] on button "3 dias" at bounding box center [1189, 264] width 153 height 41
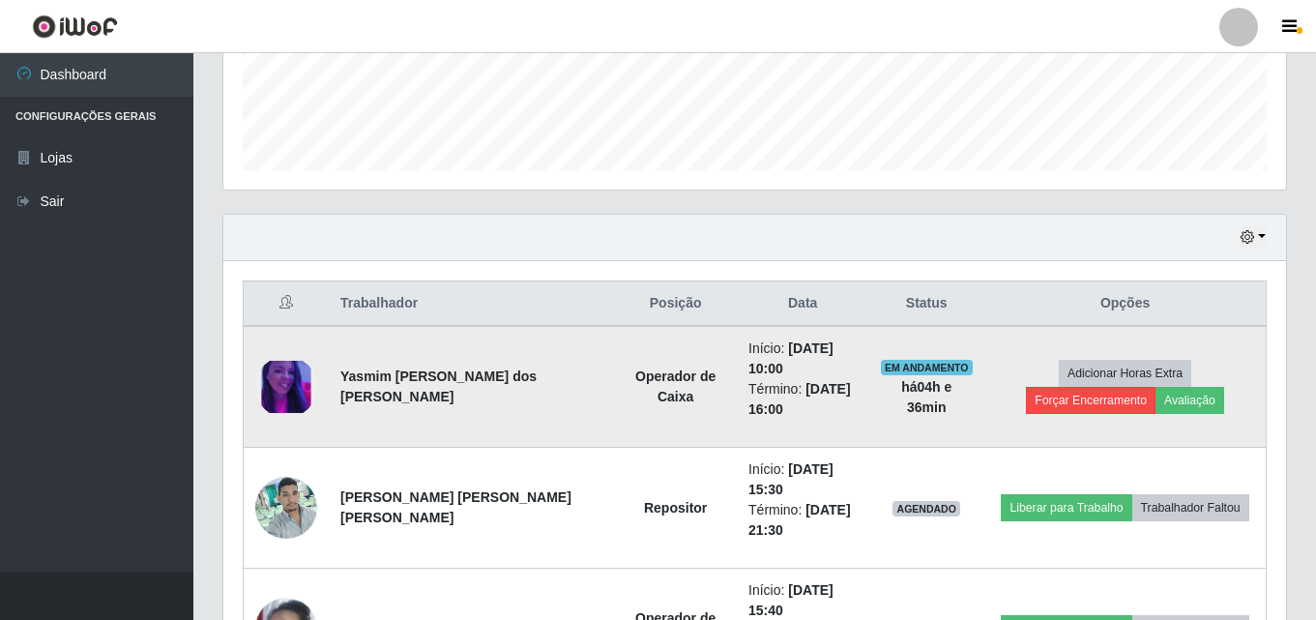
scroll to position [513, 0]
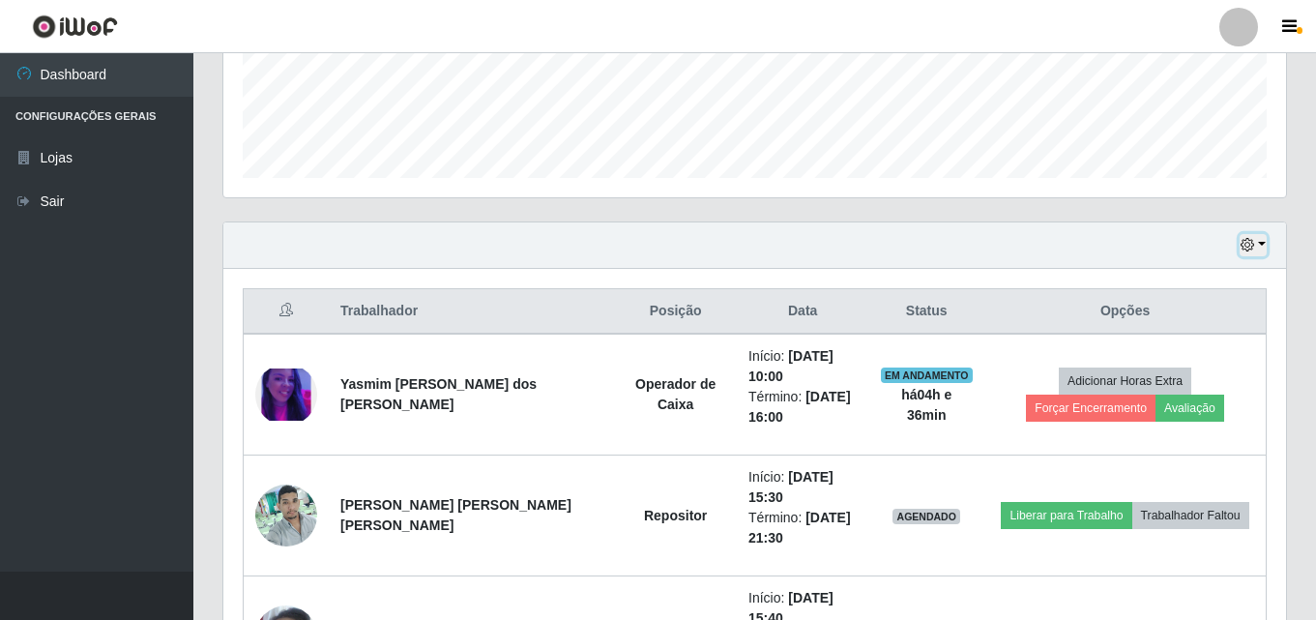
click at [1263, 246] on button "button" at bounding box center [1252, 245] width 27 height 22
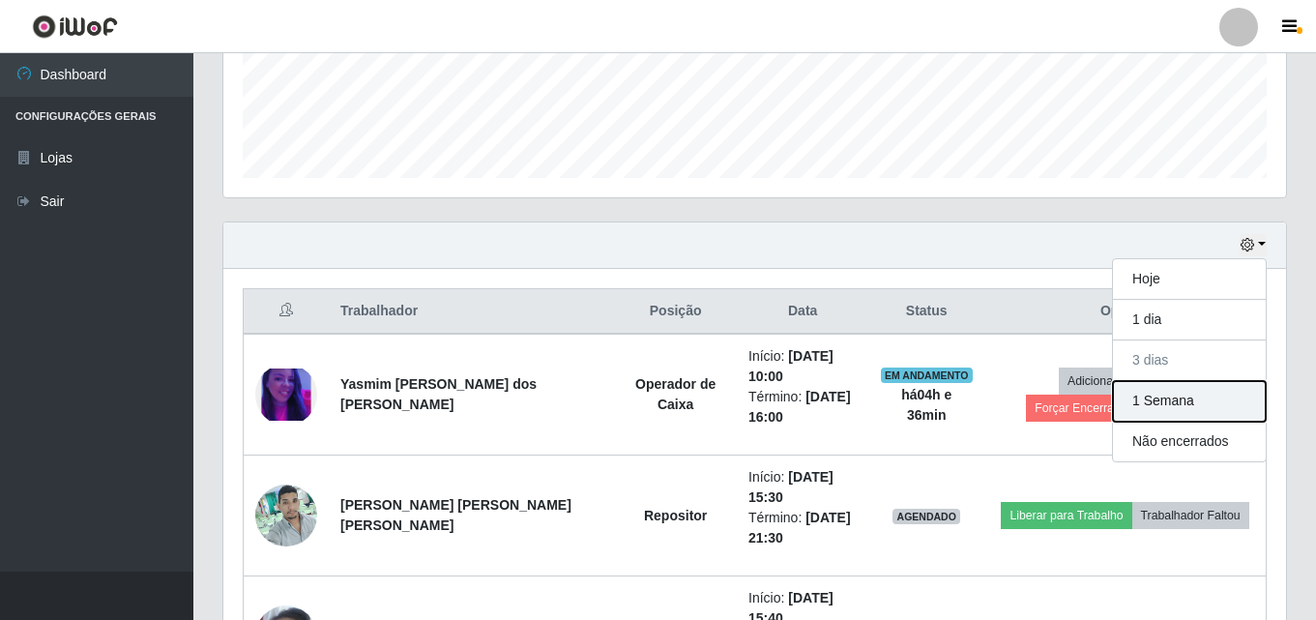
click at [1220, 396] on button "1 Semana" at bounding box center [1189, 401] width 153 height 41
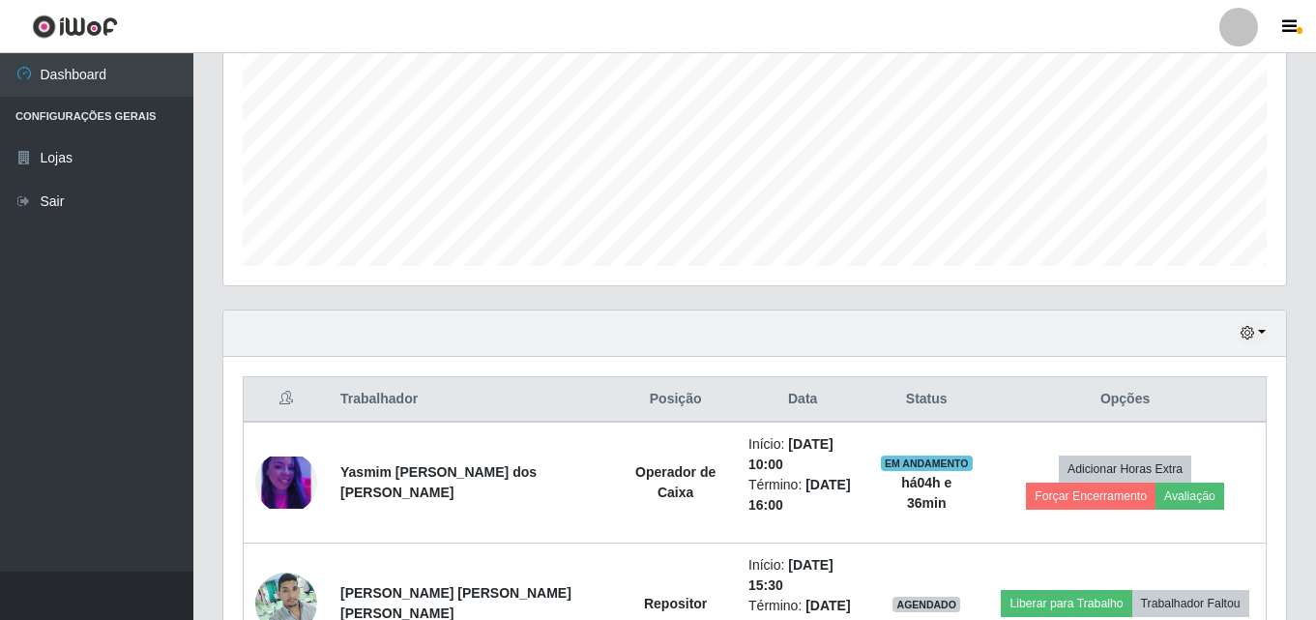
scroll to position [417, 0]
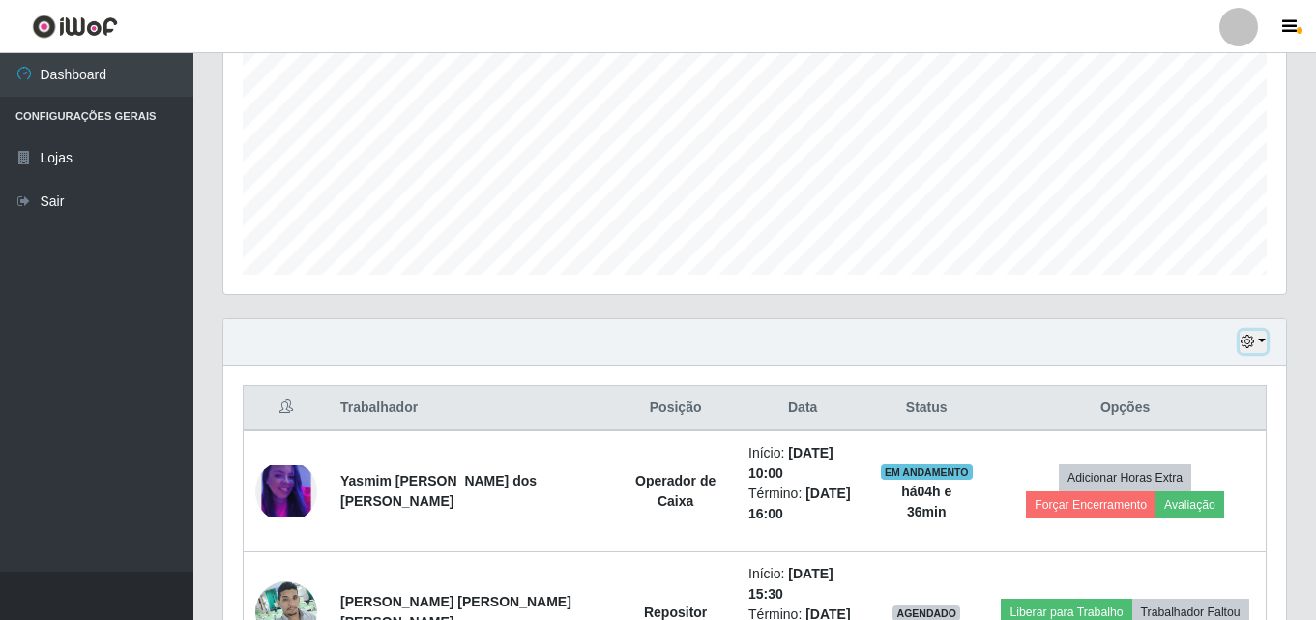
click at [1263, 340] on button "button" at bounding box center [1252, 342] width 27 height 22
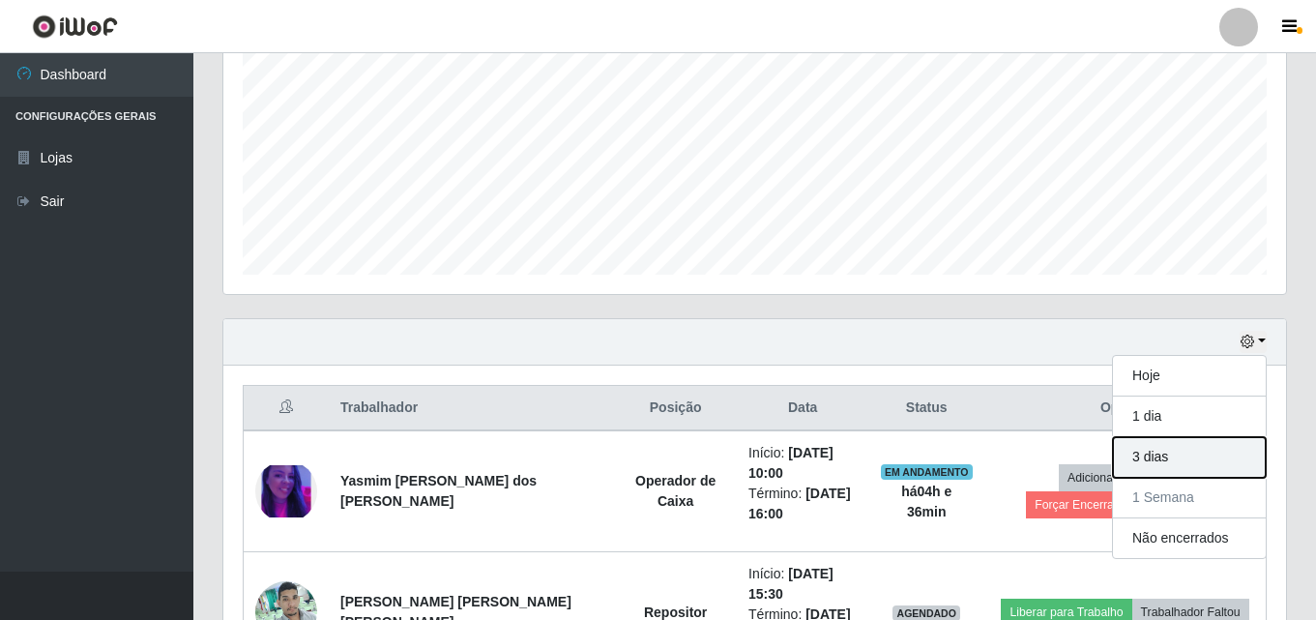
click at [1173, 457] on button "3 dias" at bounding box center [1189, 457] width 153 height 41
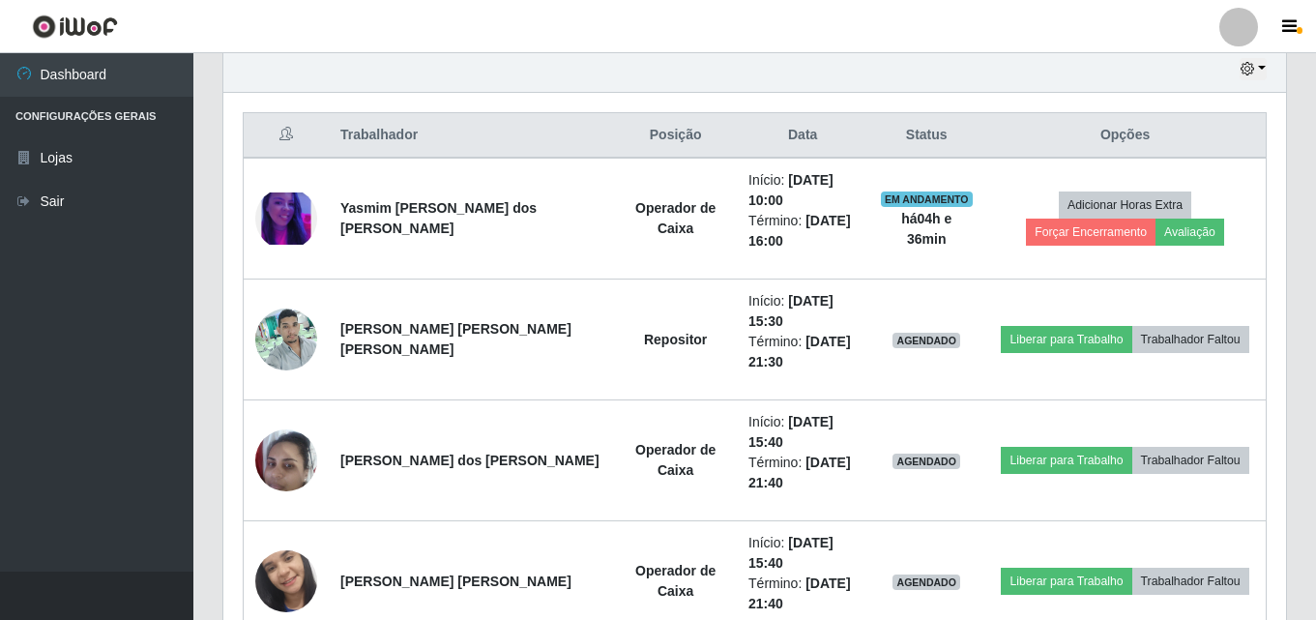
scroll to position [320, 0]
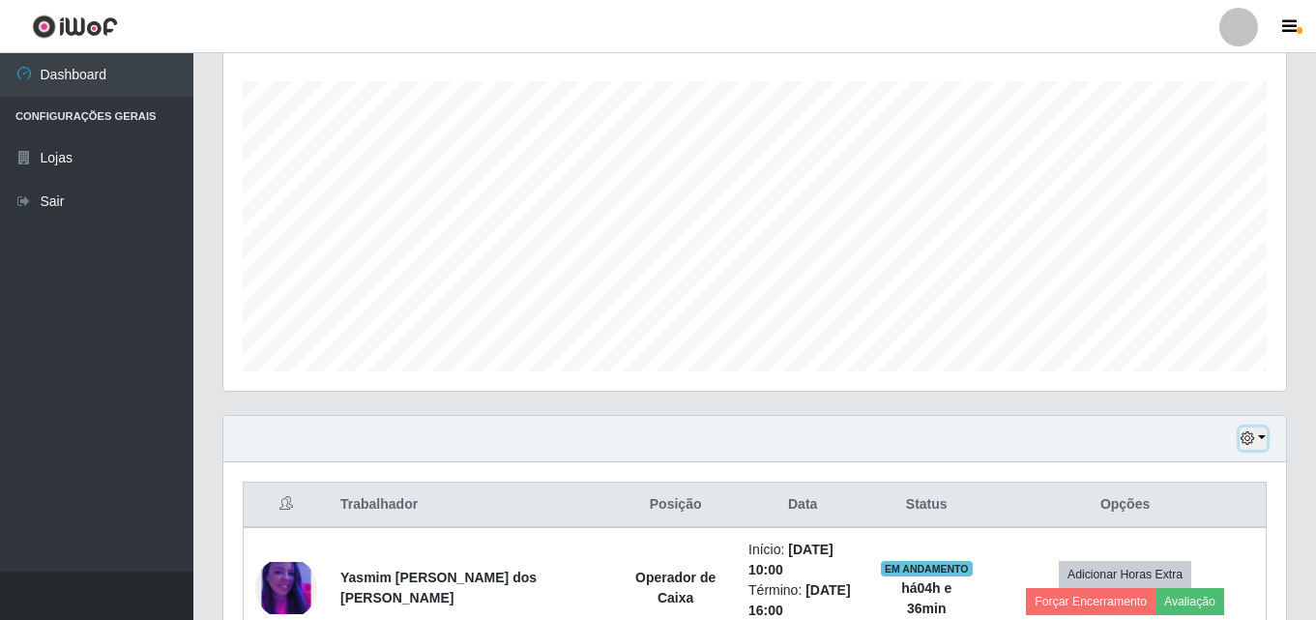
click at [1263, 438] on button "button" at bounding box center [1252, 438] width 27 height 22
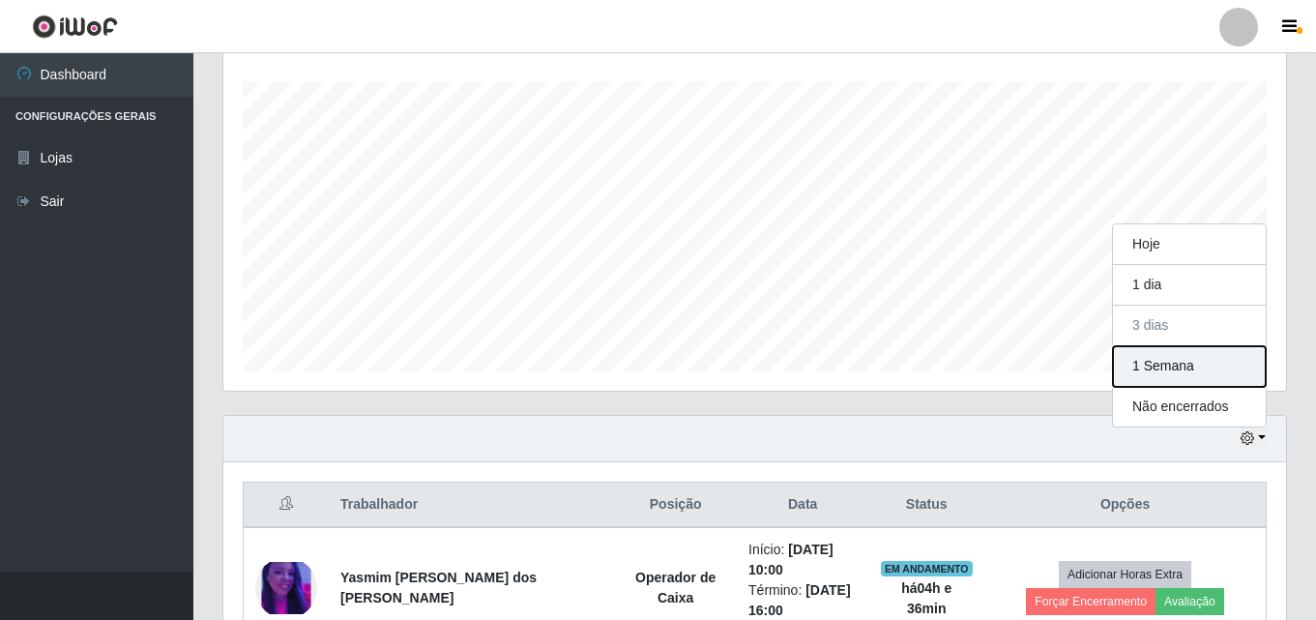
click at [1164, 366] on button "1 Semana" at bounding box center [1189, 366] width 153 height 41
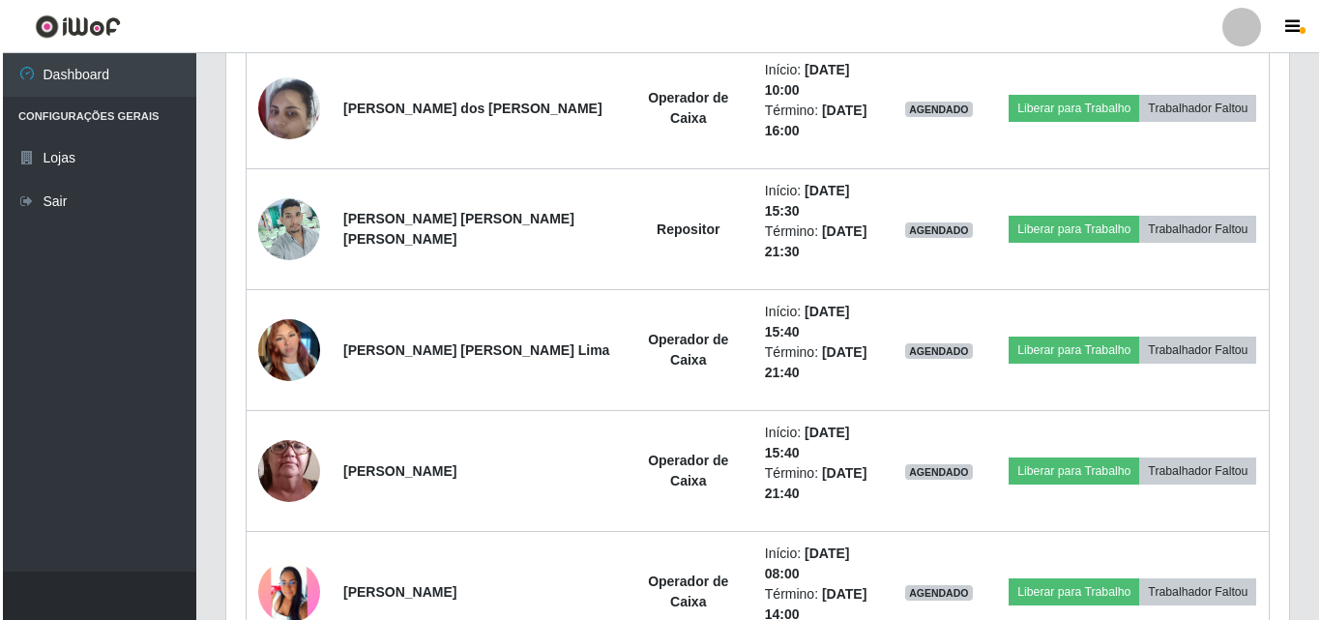
scroll to position [1287, 0]
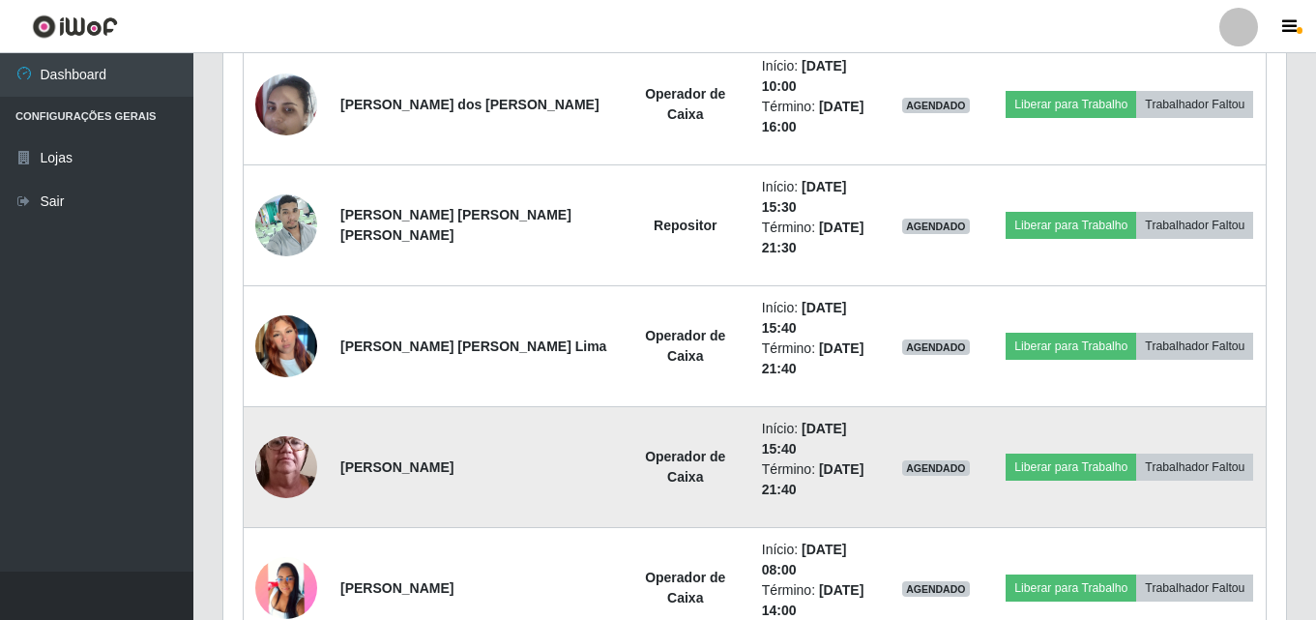
click at [271, 455] on img at bounding box center [286, 466] width 62 height 137
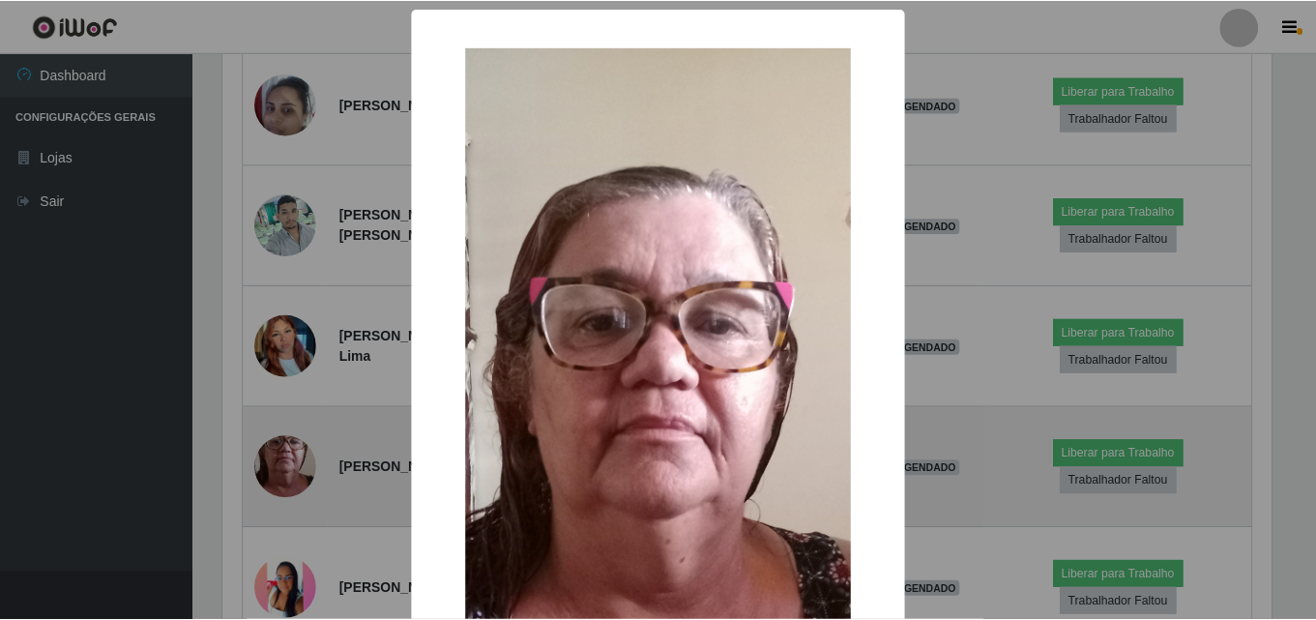
scroll to position [401, 1053]
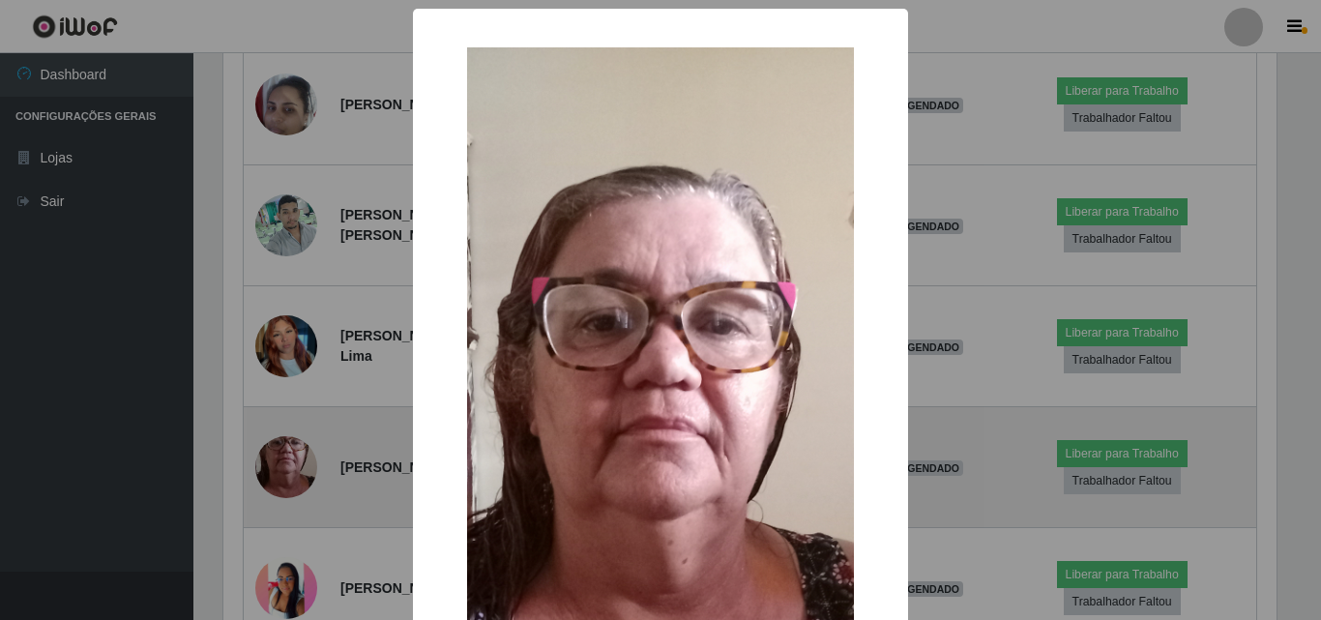
click at [271, 455] on div "× OK Cancel" at bounding box center [660, 310] width 1321 height 620
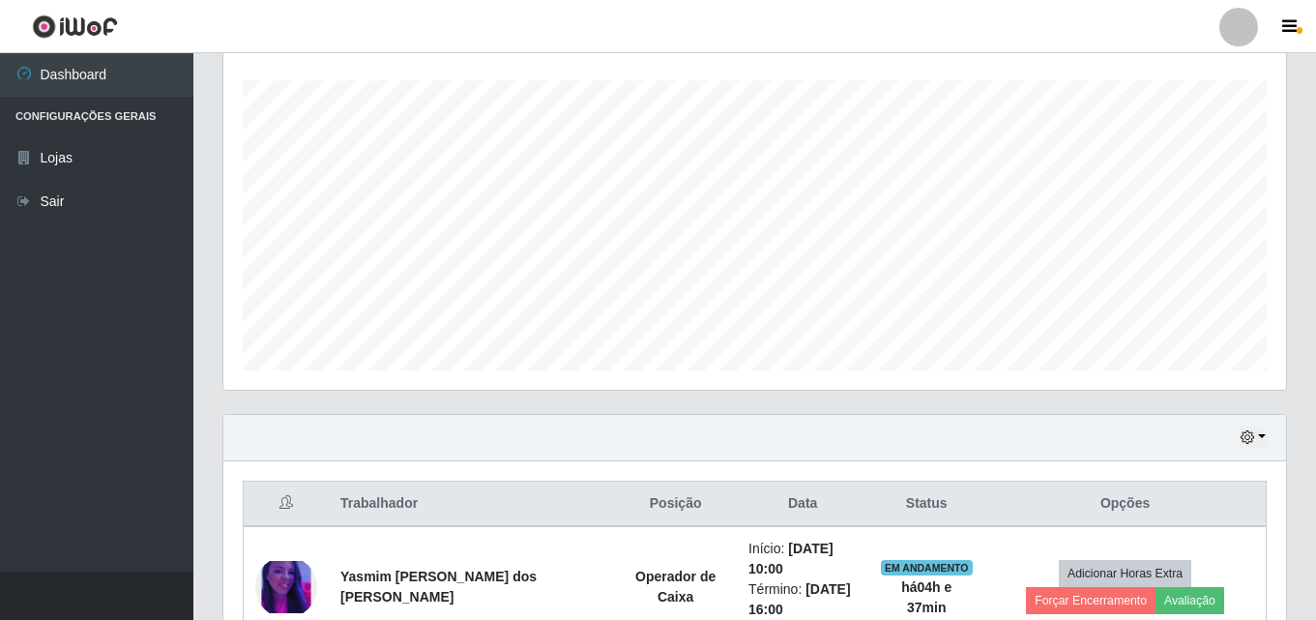
scroll to position [320, 0]
